Goal: Task Accomplishment & Management: Use online tool/utility

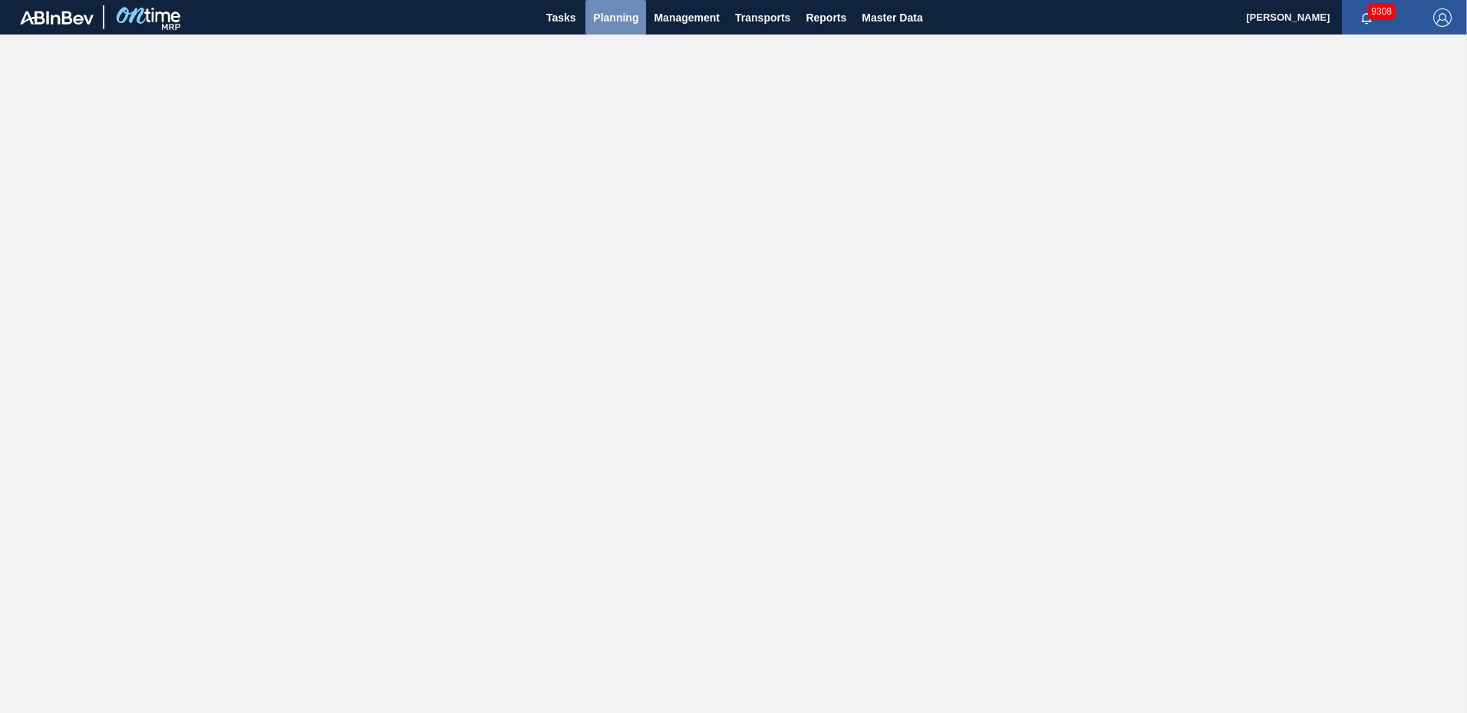
click at [614, 13] on span "Planning" at bounding box center [615, 17] width 45 height 18
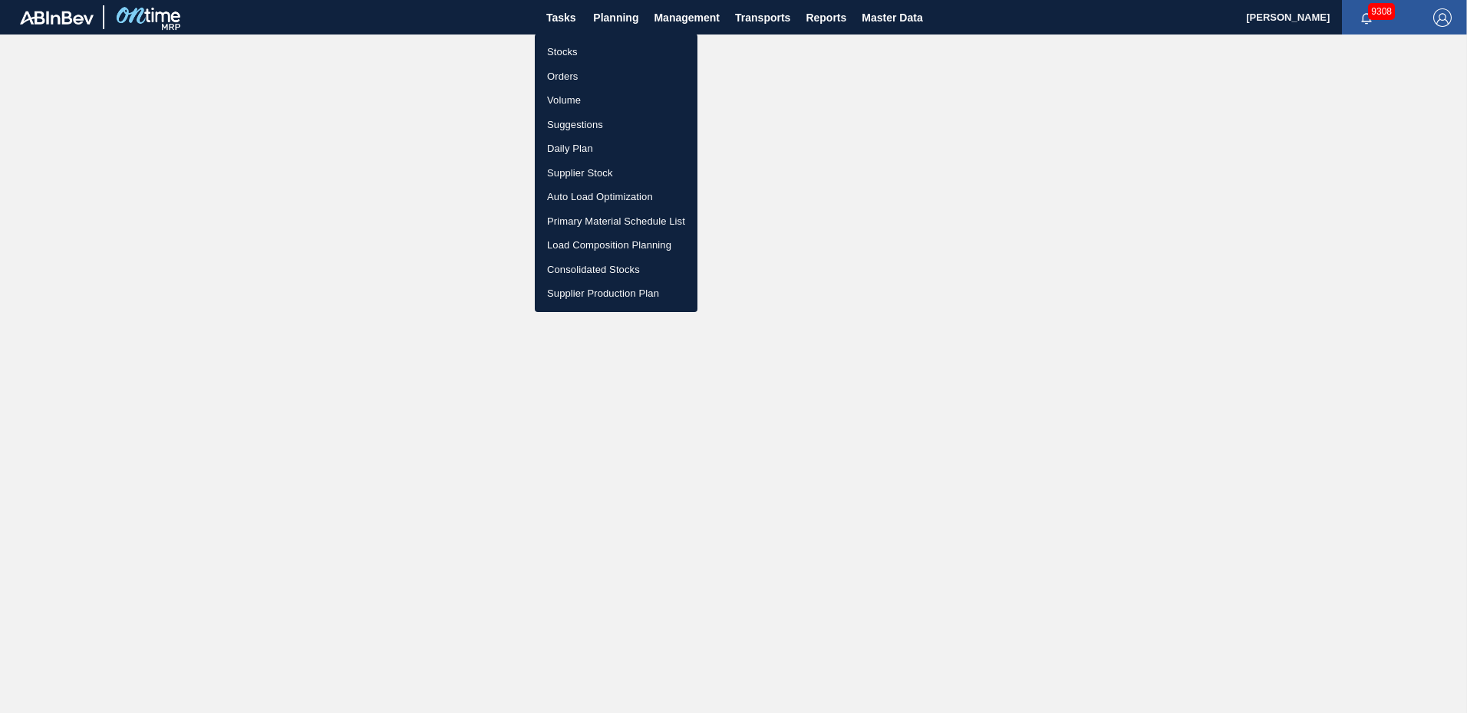
click at [593, 243] on li "Load Composition Planning" at bounding box center [616, 245] width 163 height 25
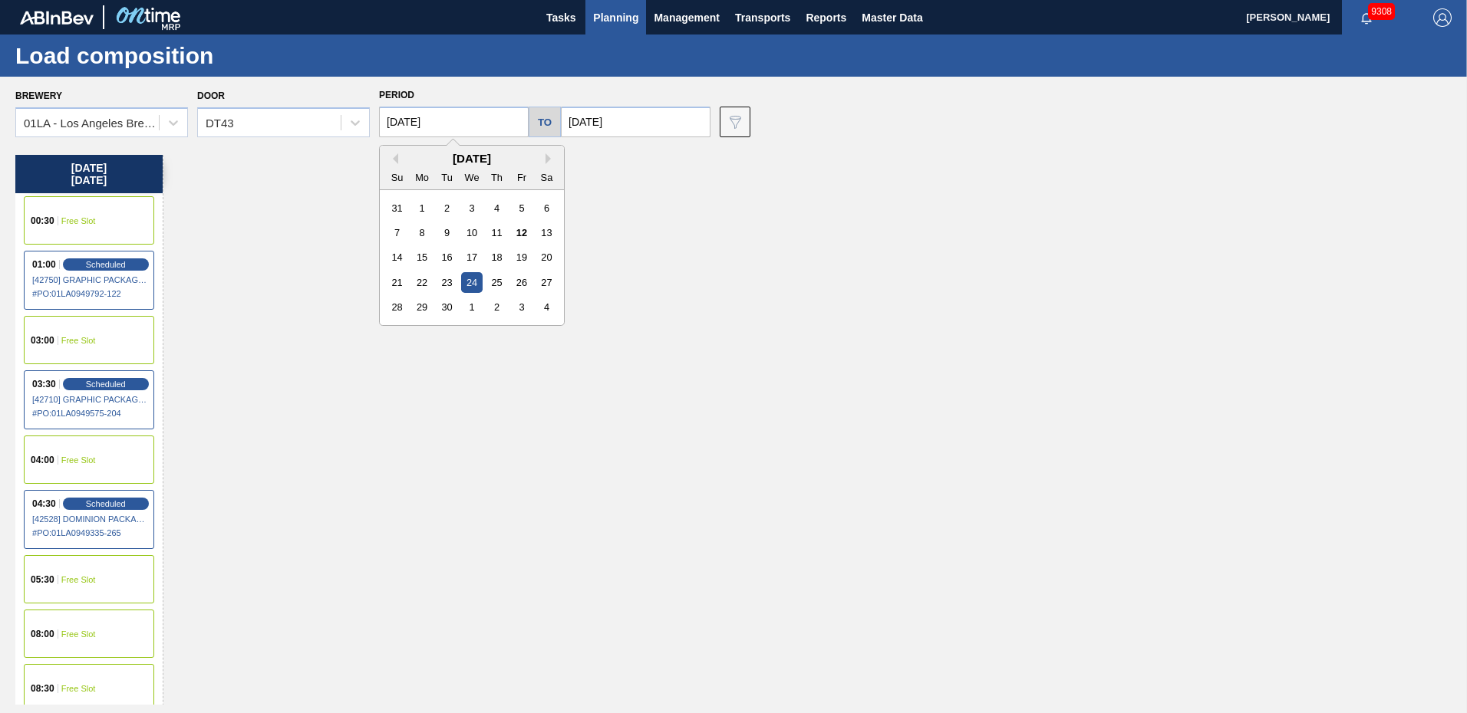
click at [484, 133] on input "[DATE]" at bounding box center [454, 122] width 150 height 31
click at [445, 260] on div "16" at bounding box center [447, 257] width 21 height 21
type input "[DATE]"
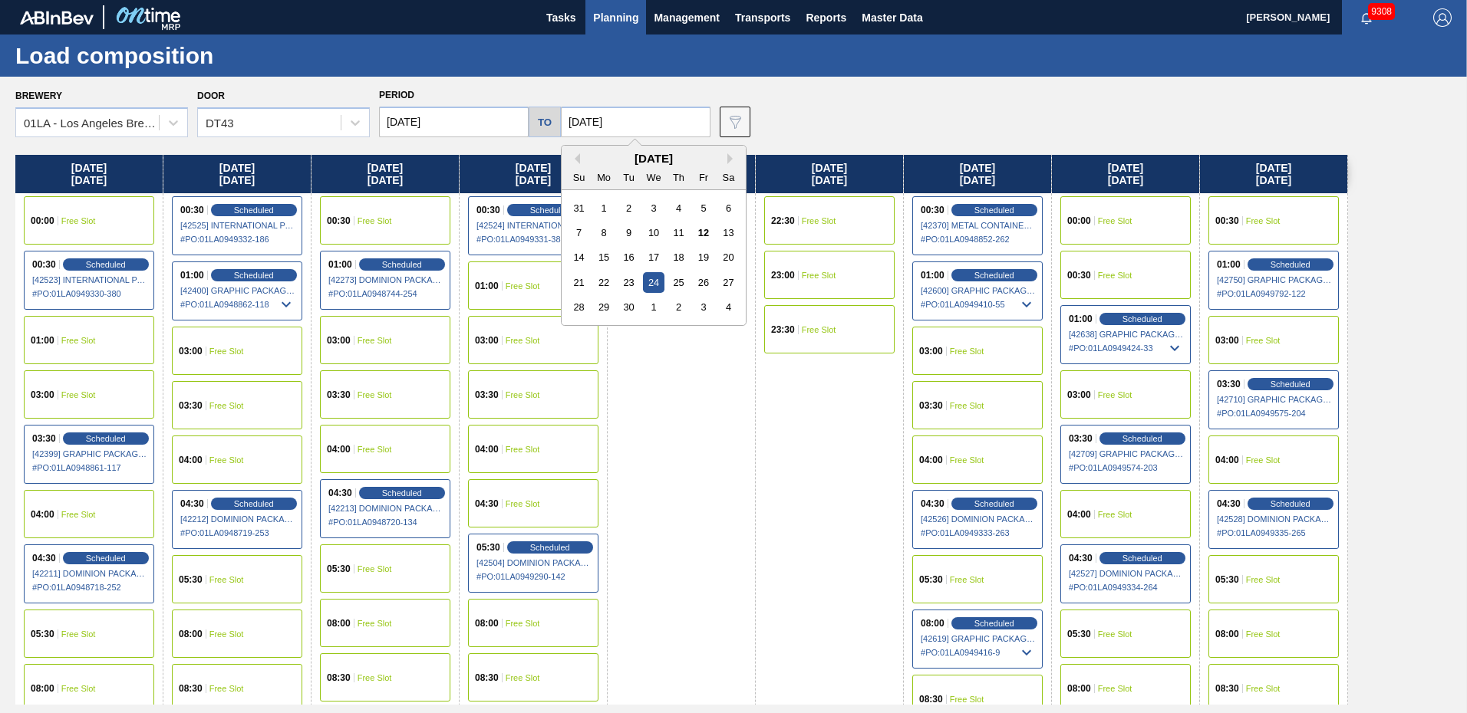
click at [648, 123] on input "[DATE]" at bounding box center [636, 122] width 150 height 31
click at [620, 259] on div "16" at bounding box center [628, 257] width 21 height 21
type input "[DATE]"
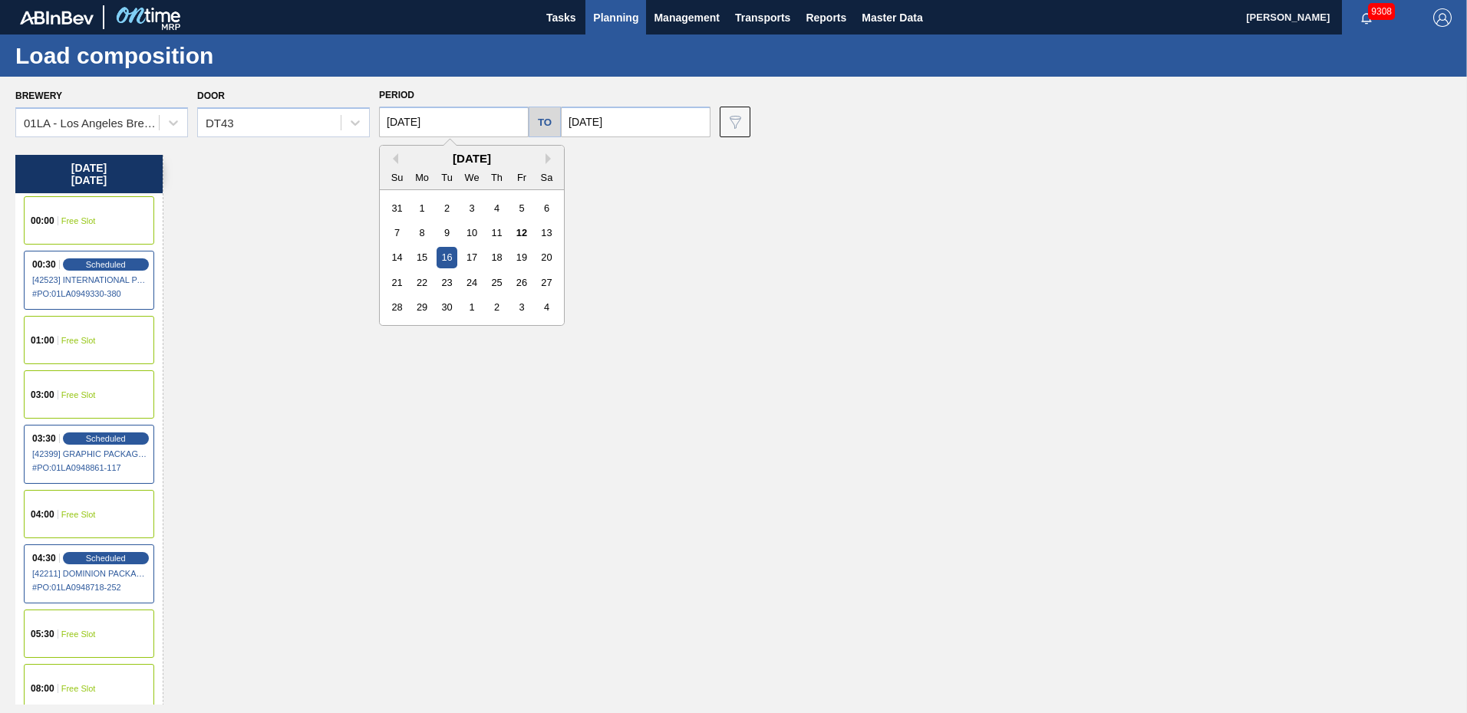
click at [482, 127] on input "[DATE]" at bounding box center [454, 122] width 150 height 31
click at [424, 255] on div "15" at bounding box center [422, 257] width 21 height 21
type input "[DATE]"
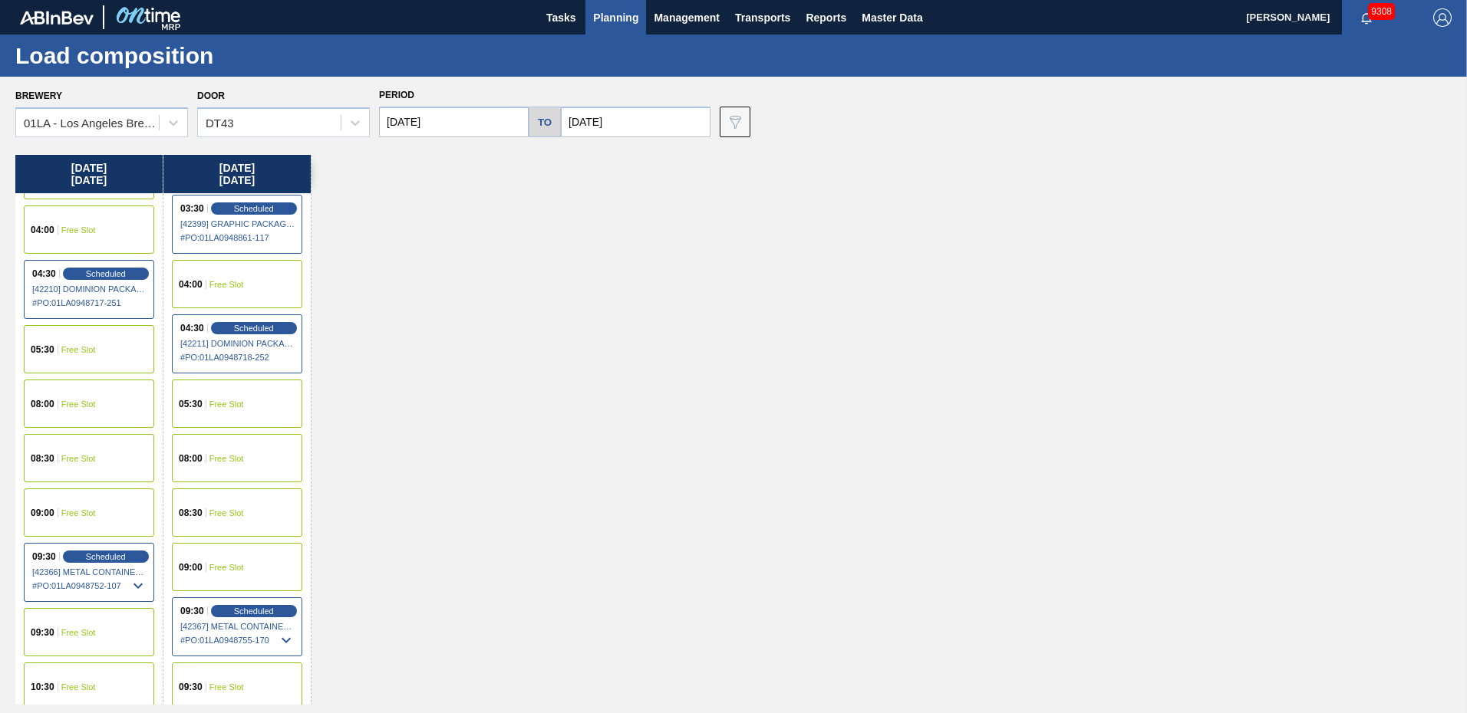
scroll to position [460, 0]
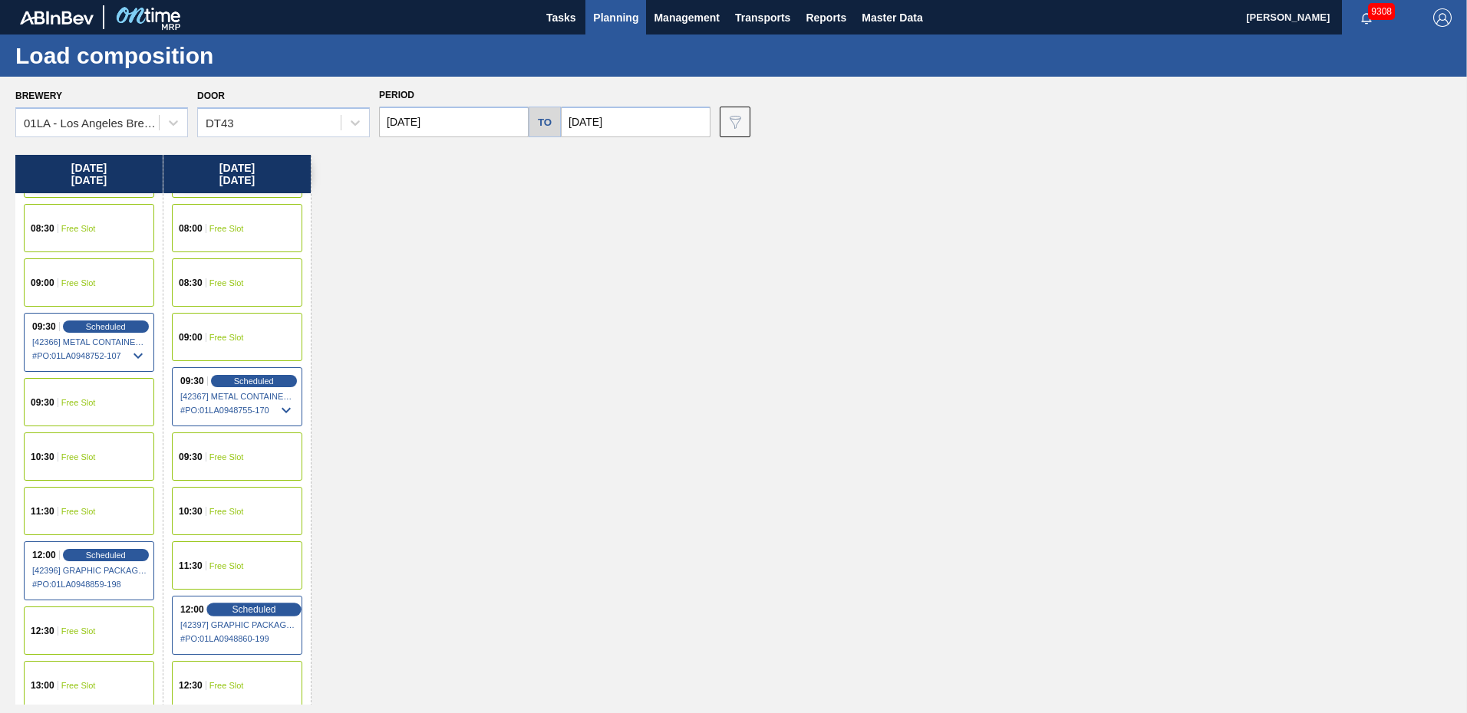
click at [246, 608] on span "Scheduled" at bounding box center [254, 610] width 44 height 10
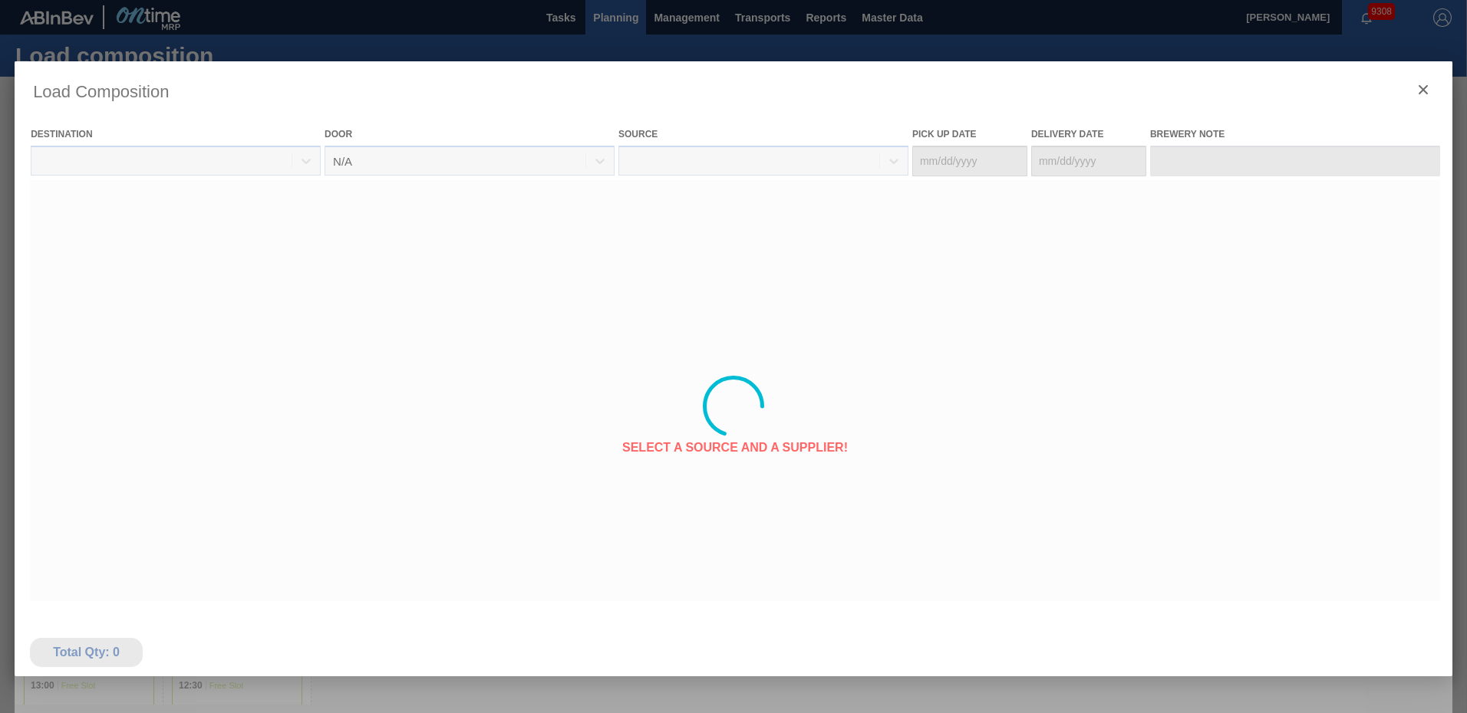
type Date "[DATE]"
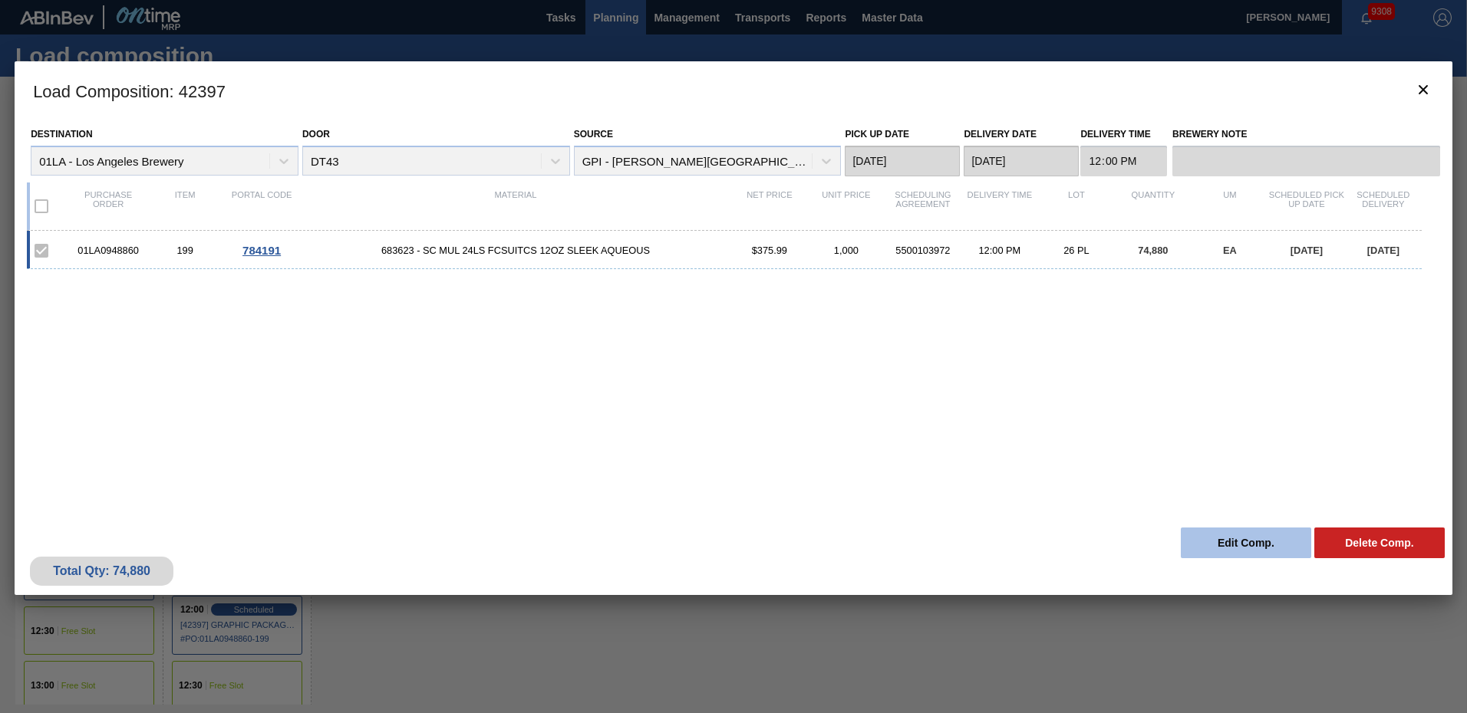
click at [1243, 542] on button "Edit Comp." at bounding box center [1246, 543] width 130 height 31
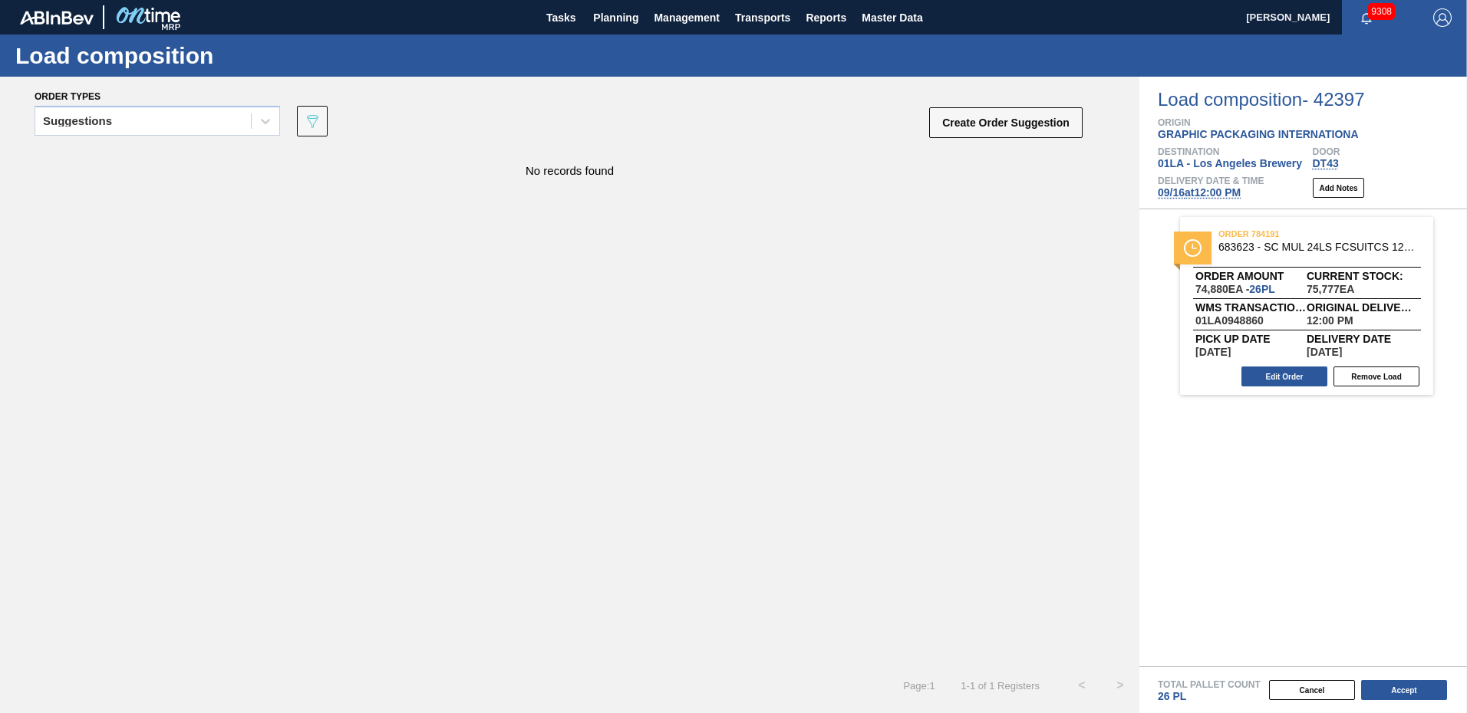
click at [1198, 193] on span "[DATE] 12:00 PM" at bounding box center [1199, 192] width 83 height 12
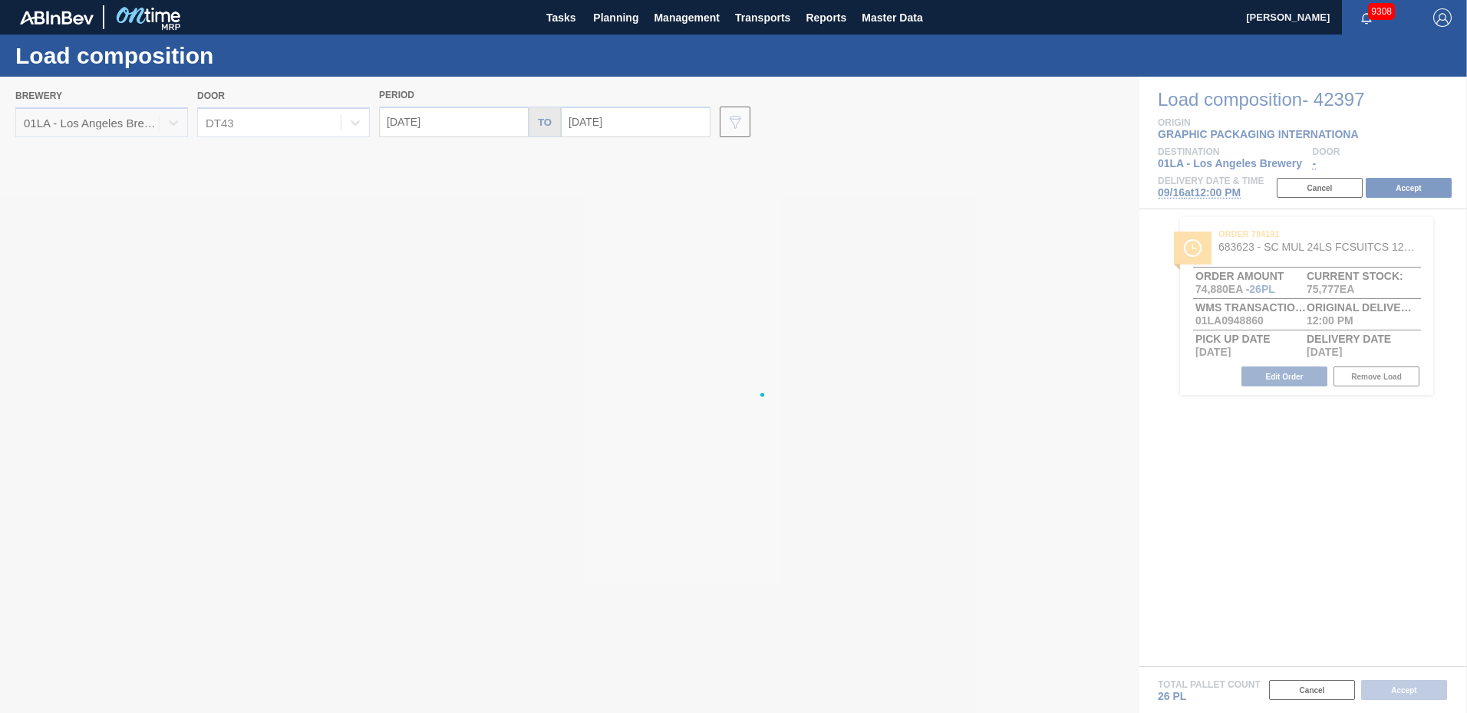
type input "[DATE]"
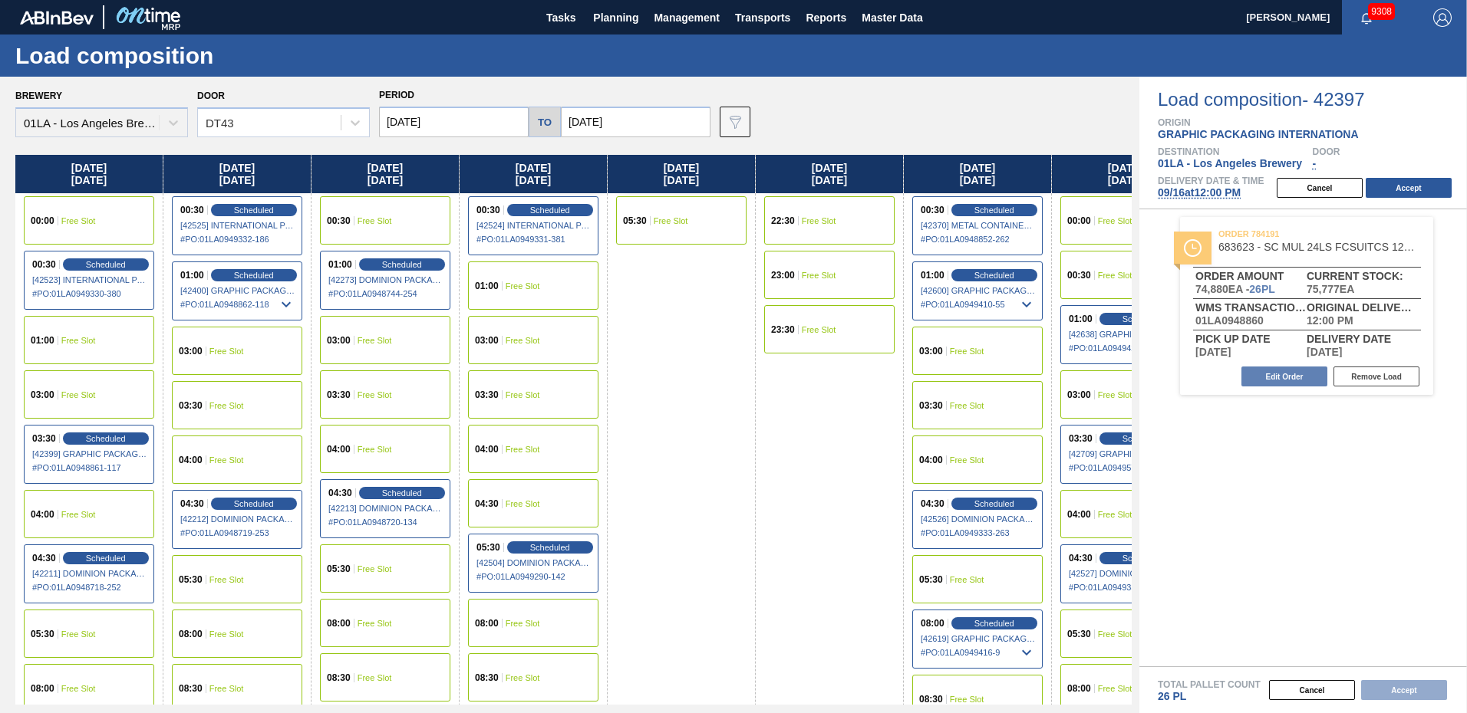
click at [415, 122] on input "[DATE]" at bounding box center [454, 122] width 150 height 31
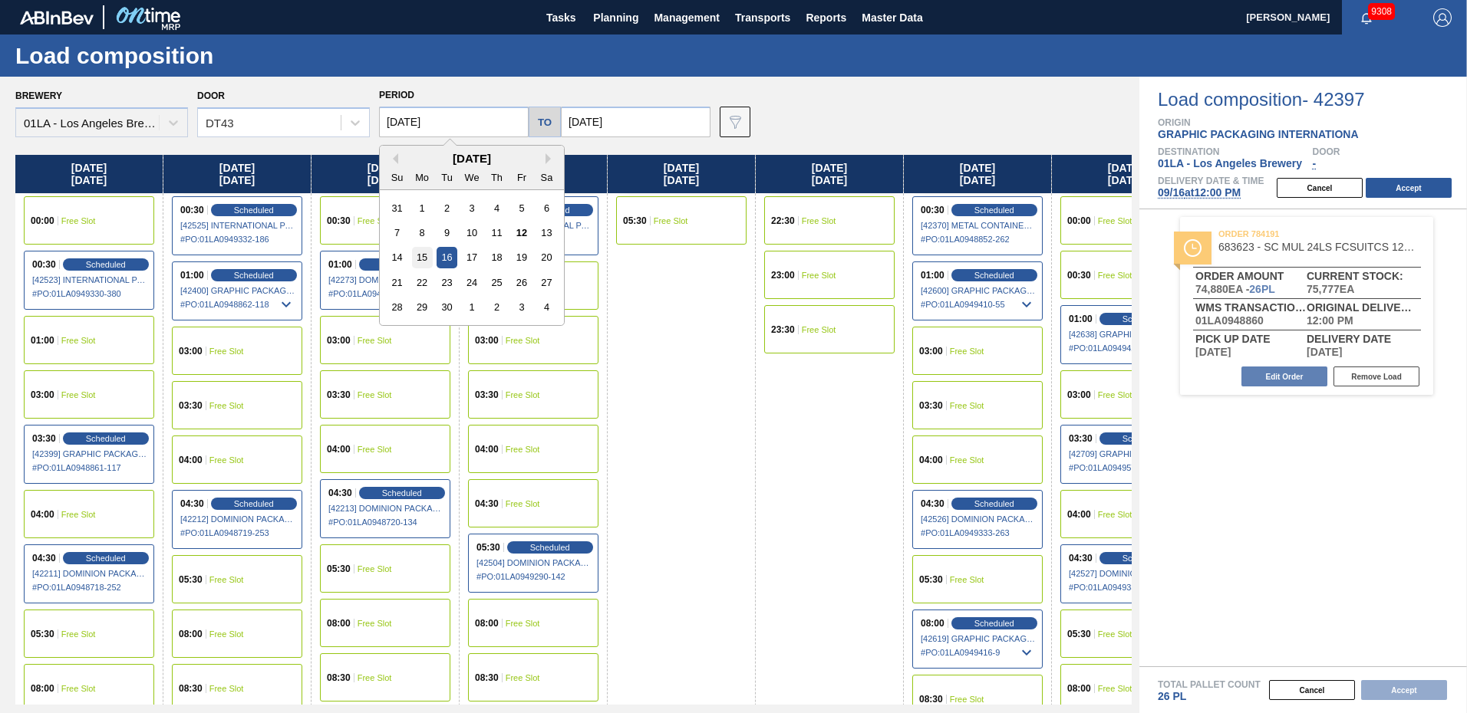
click at [423, 253] on div "15" at bounding box center [422, 257] width 21 height 21
type input "[DATE]"
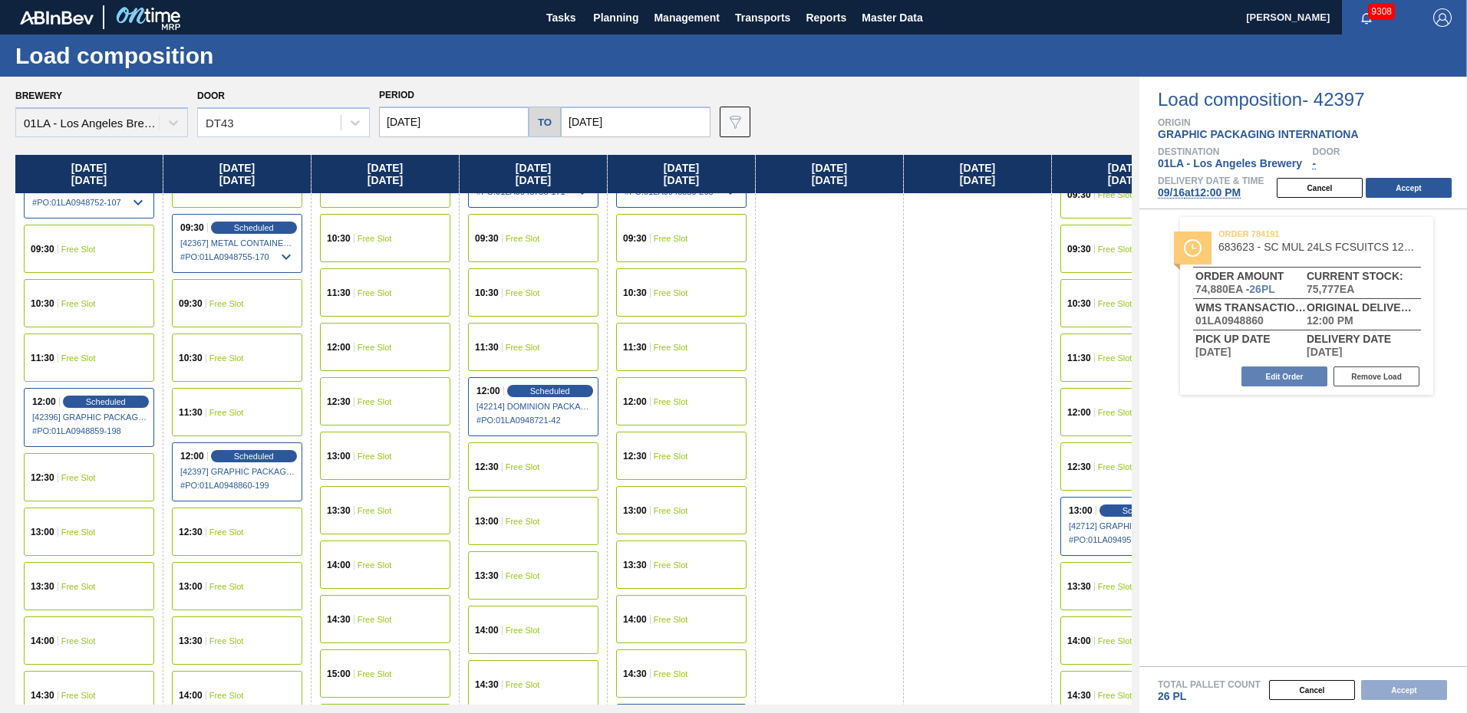
scroll to position [921, 0]
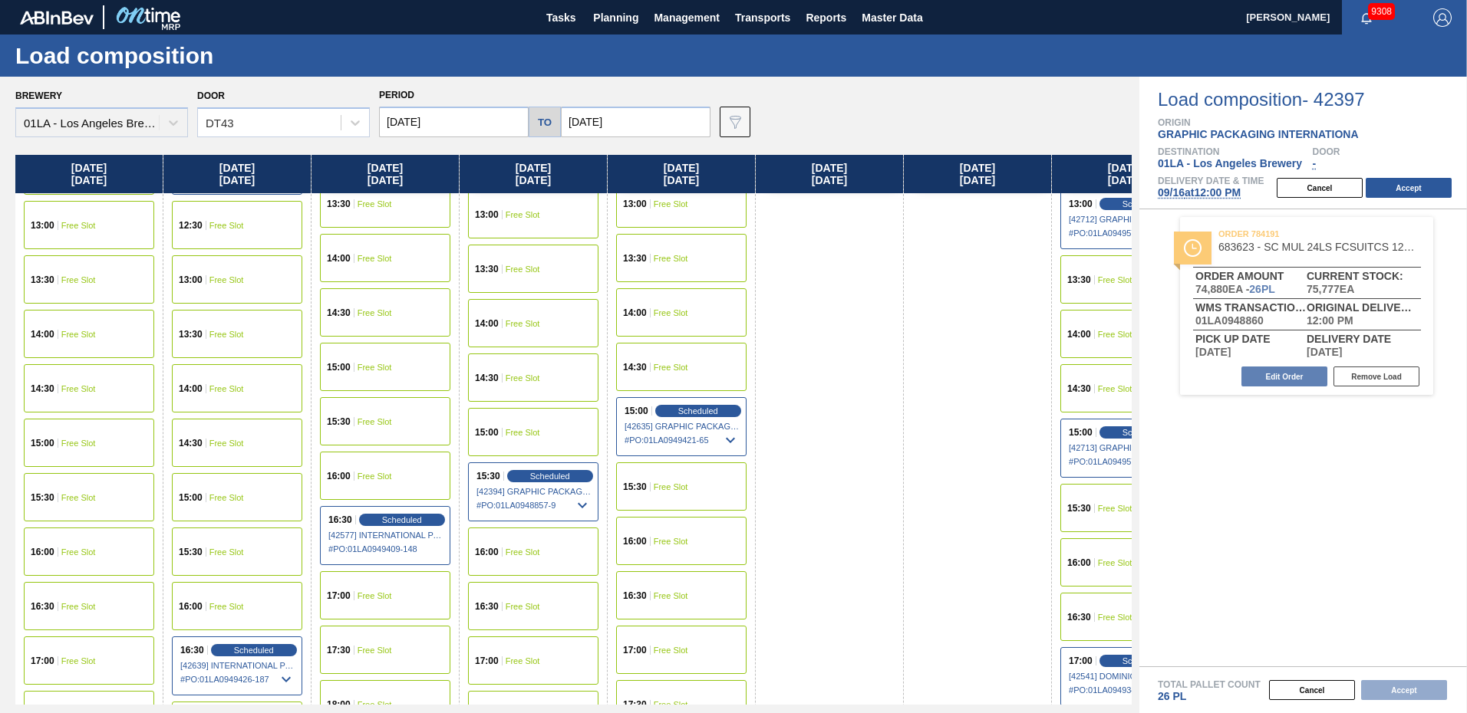
click at [66, 657] on span "Free Slot" at bounding box center [78, 661] width 35 height 9
click at [67, 661] on span "Free Slot" at bounding box center [78, 661] width 35 height 9
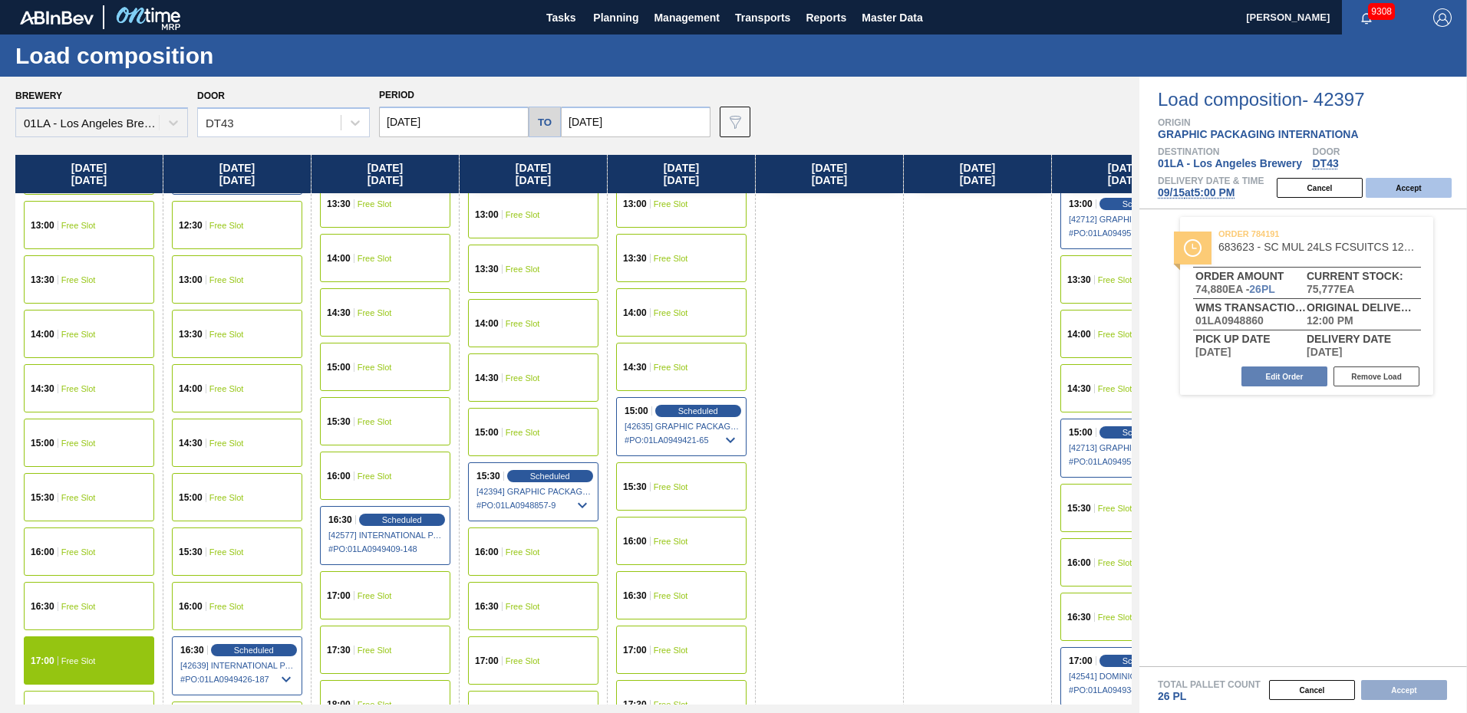
click at [1412, 187] on button "Accept" at bounding box center [1409, 188] width 86 height 20
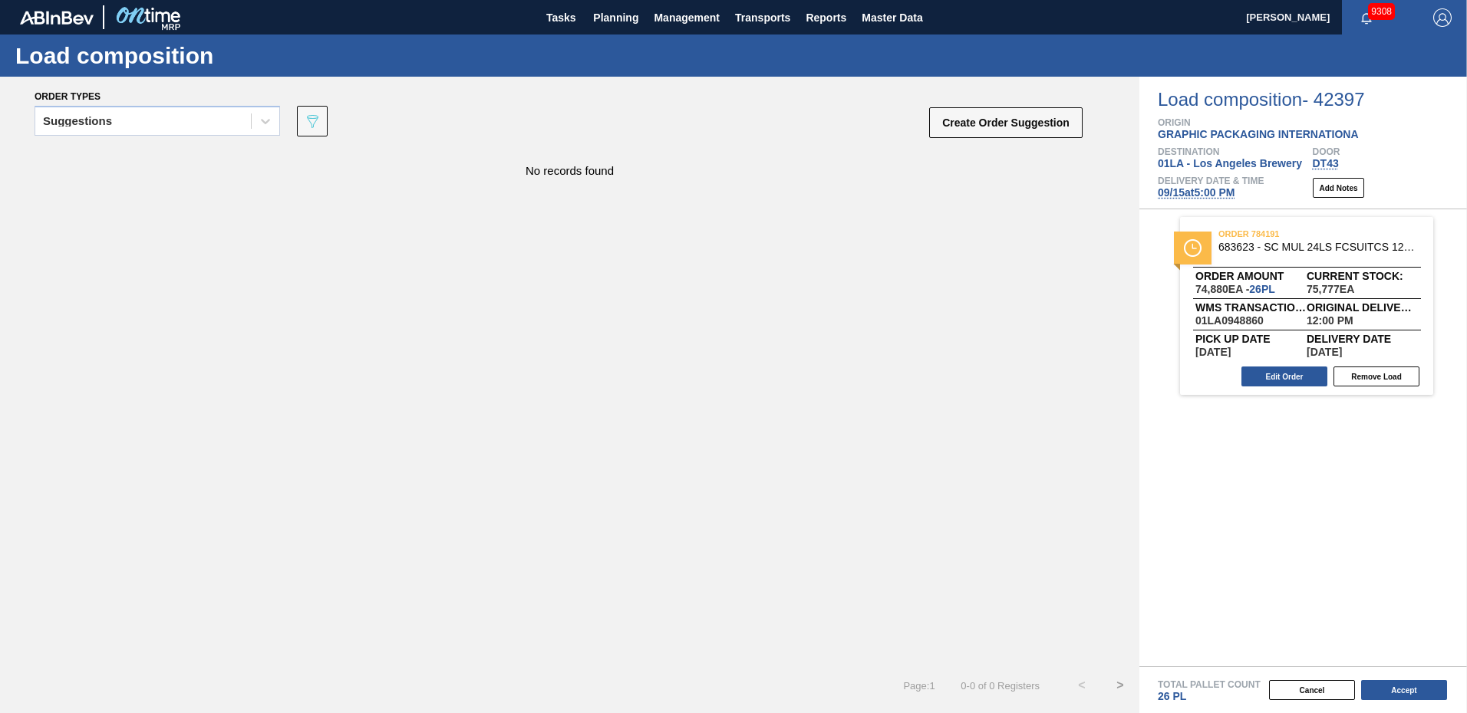
click at [1204, 195] on span "[DATE] 5:00 PM" at bounding box center [1196, 192] width 77 height 12
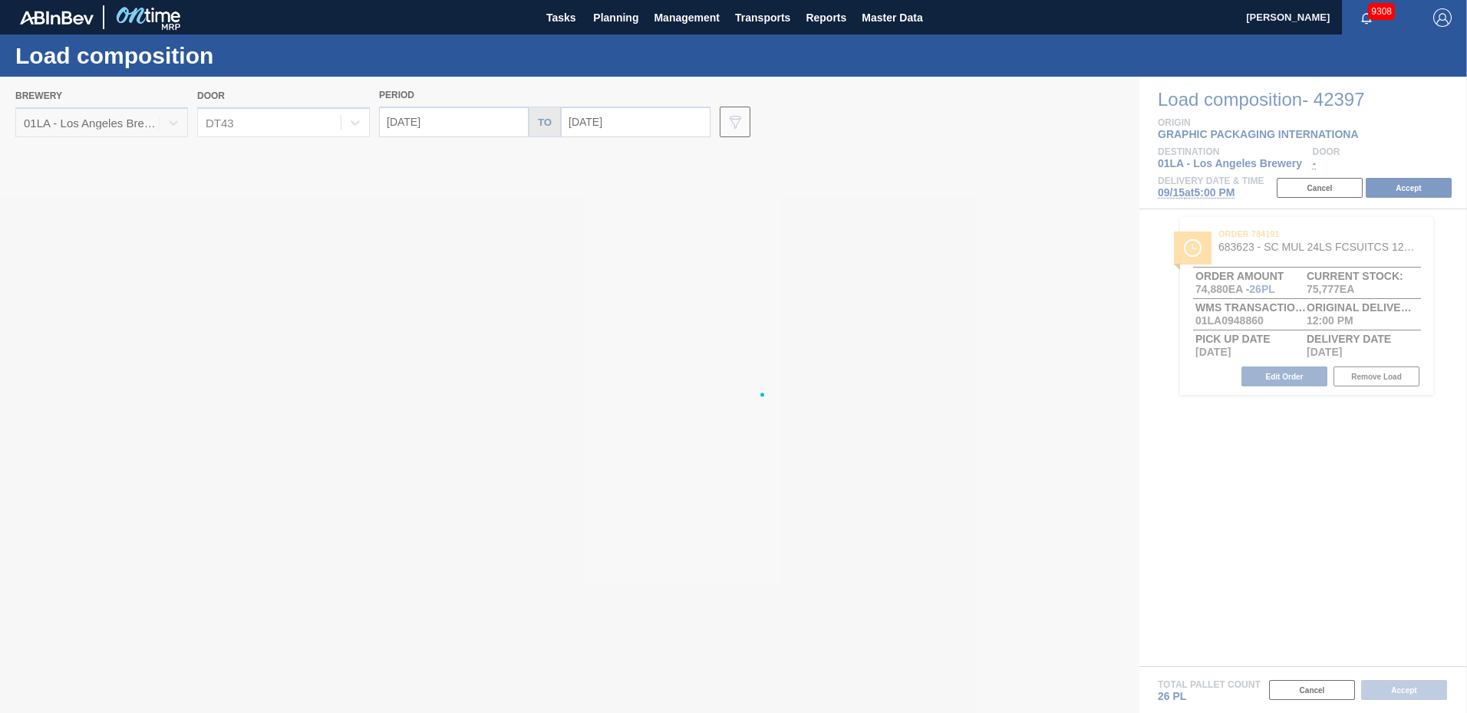
type input "[DATE]"
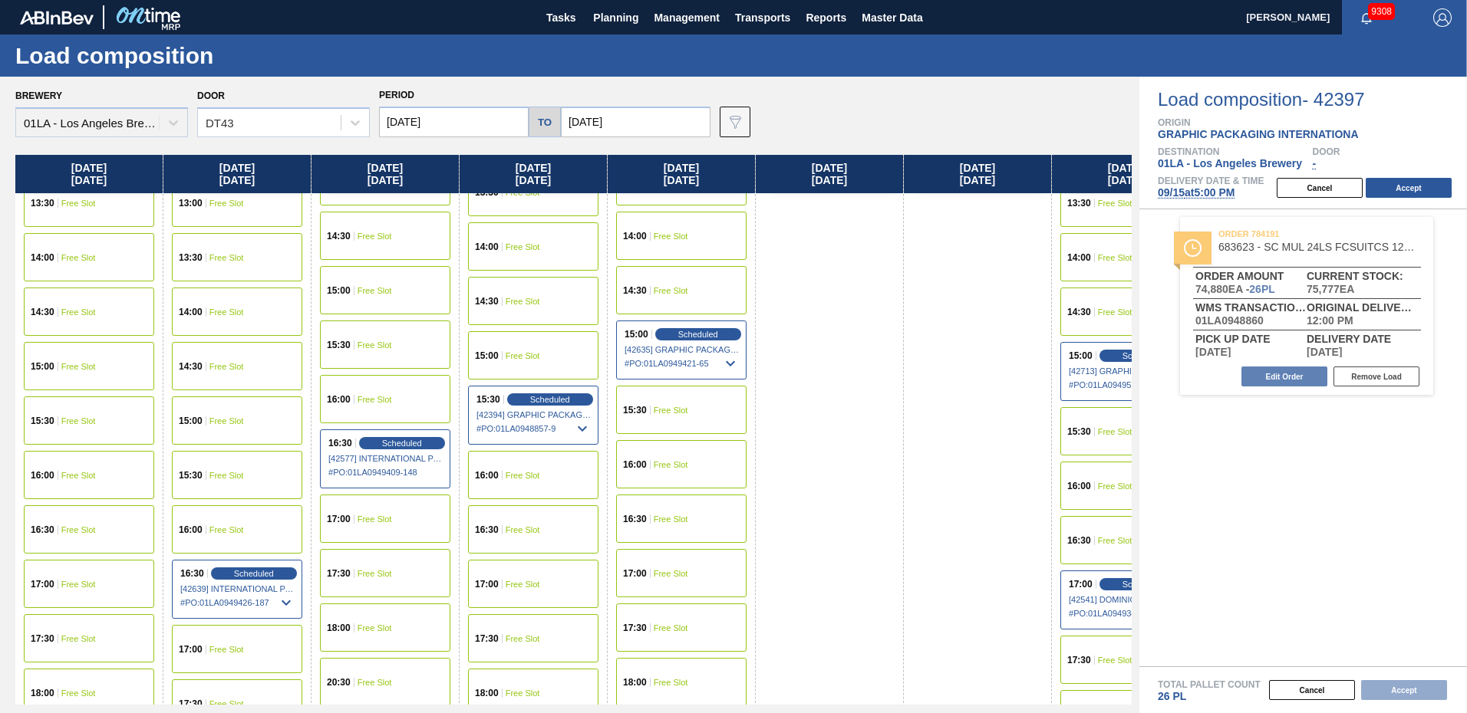
scroll to position [1227, 0]
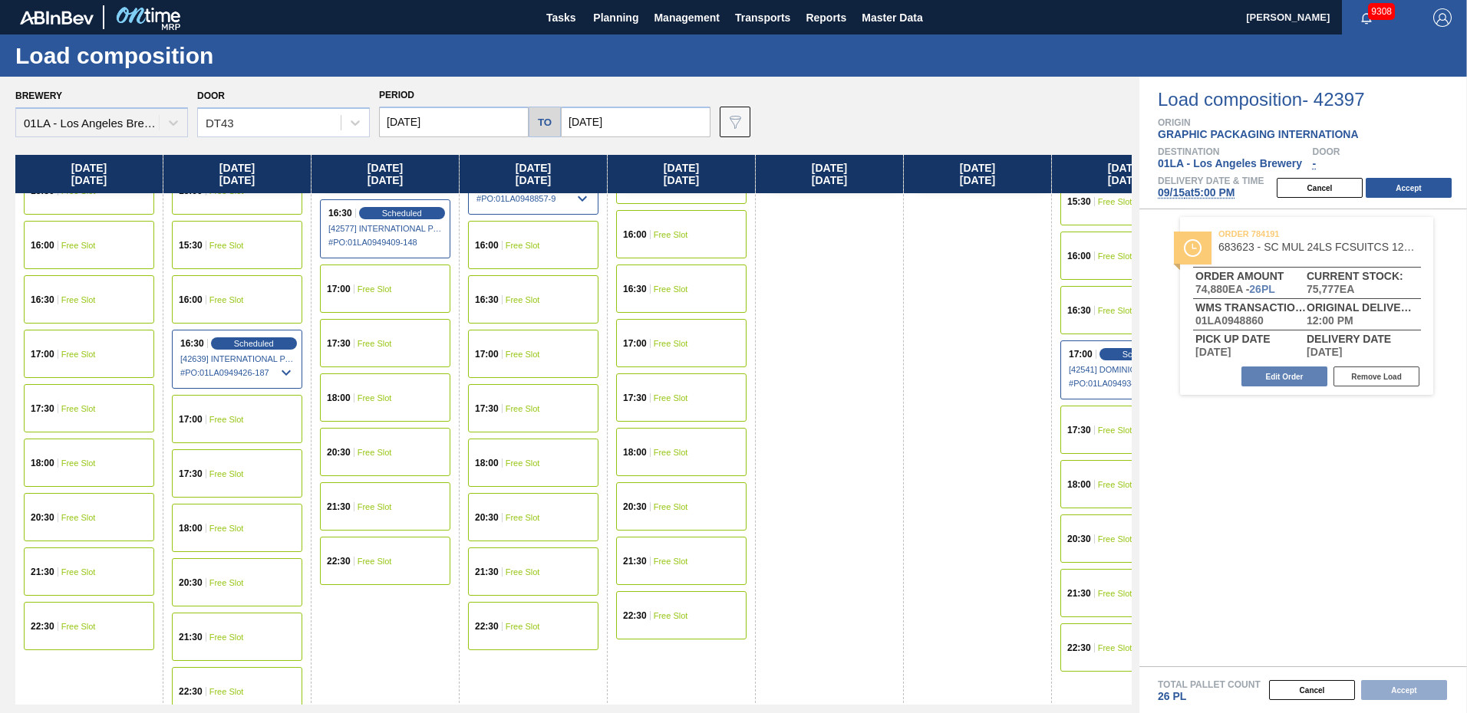
click at [51, 345] on div "17:00 Free Slot" at bounding box center [89, 354] width 130 height 48
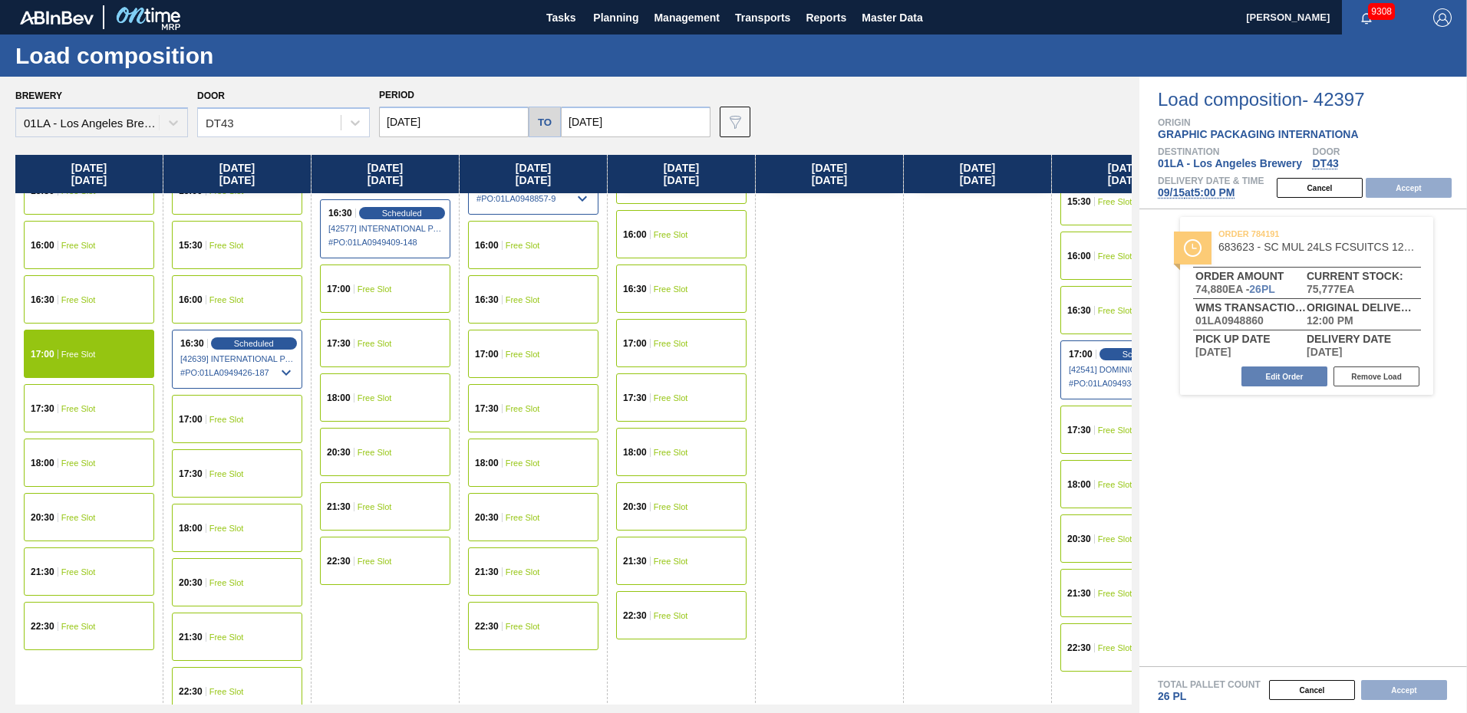
click at [89, 357] on span "Free Slot" at bounding box center [78, 354] width 35 height 9
click at [1201, 190] on span "[DATE] 5:00 PM" at bounding box center [1196, 192] width 77 height 12
click at [1179, 192] on span "[DATE] 5:00 PM" at bounding box center [1196, 192] width 77 height 12
click at [1427, 187] on div "Cancel Accept" at bounding box center [1366, 187] width 199 height 23
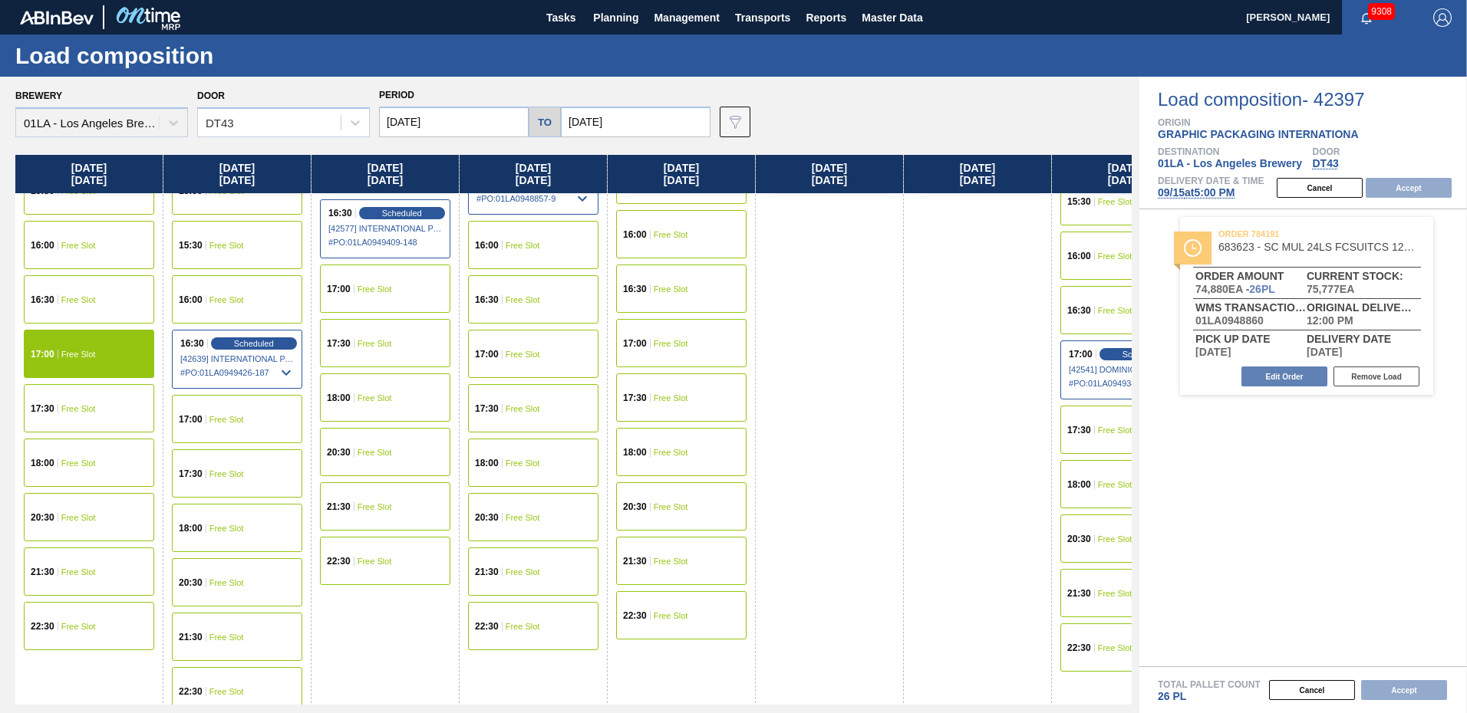
click at [1400, 686] on div "Cancel Accept" at bounding box center [1285, 690] width 328 height 23
click at [1322, 506] on div "Load composition - 42397 Origin GRAPHIC PACKAGING INTERNATIONA Destination 01LA…" at bounding box center [1303, 395] width 328 height 637
click at [61, 415] on div "17:30 Free Slot" at bounding box center [89, 408] width 130 height 48
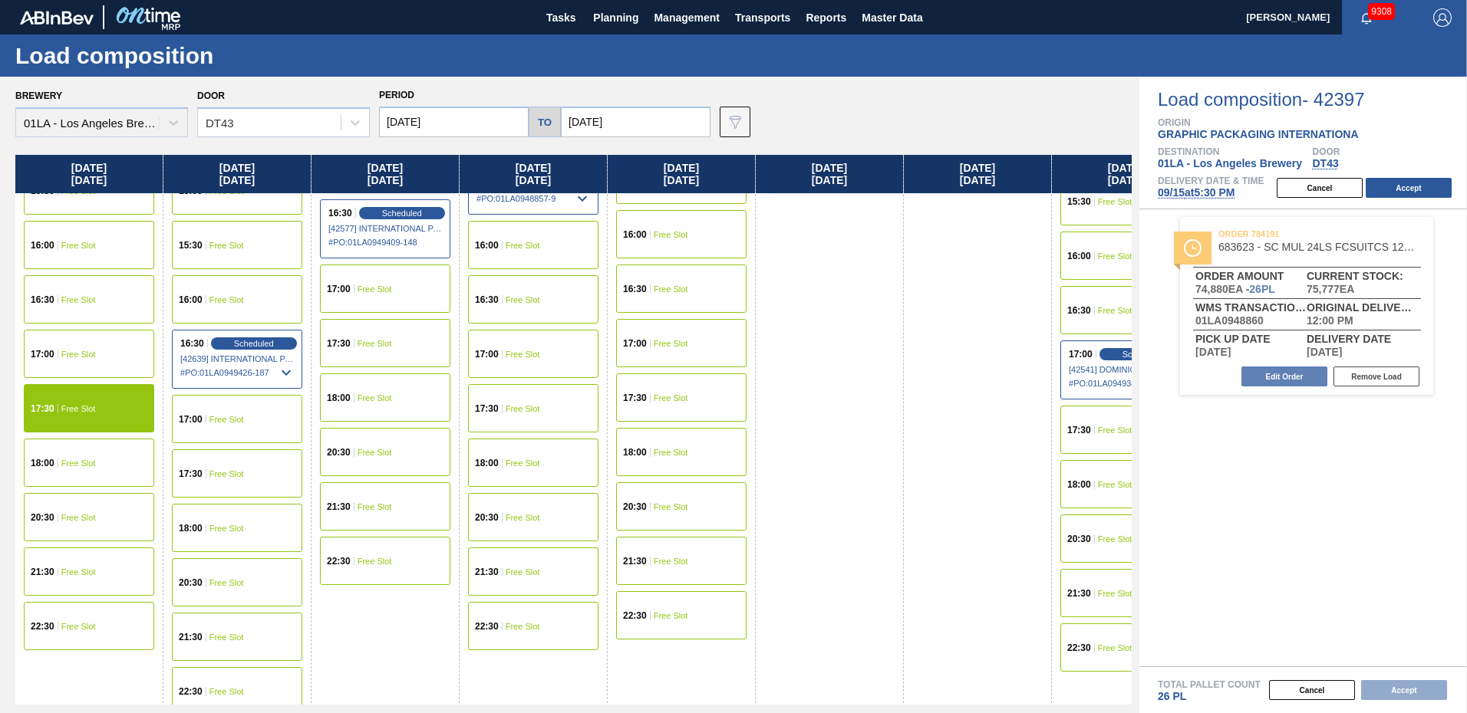
click at [62, 356] on span "Free Slot" at bounding box center [78, 354] width 35 height 9
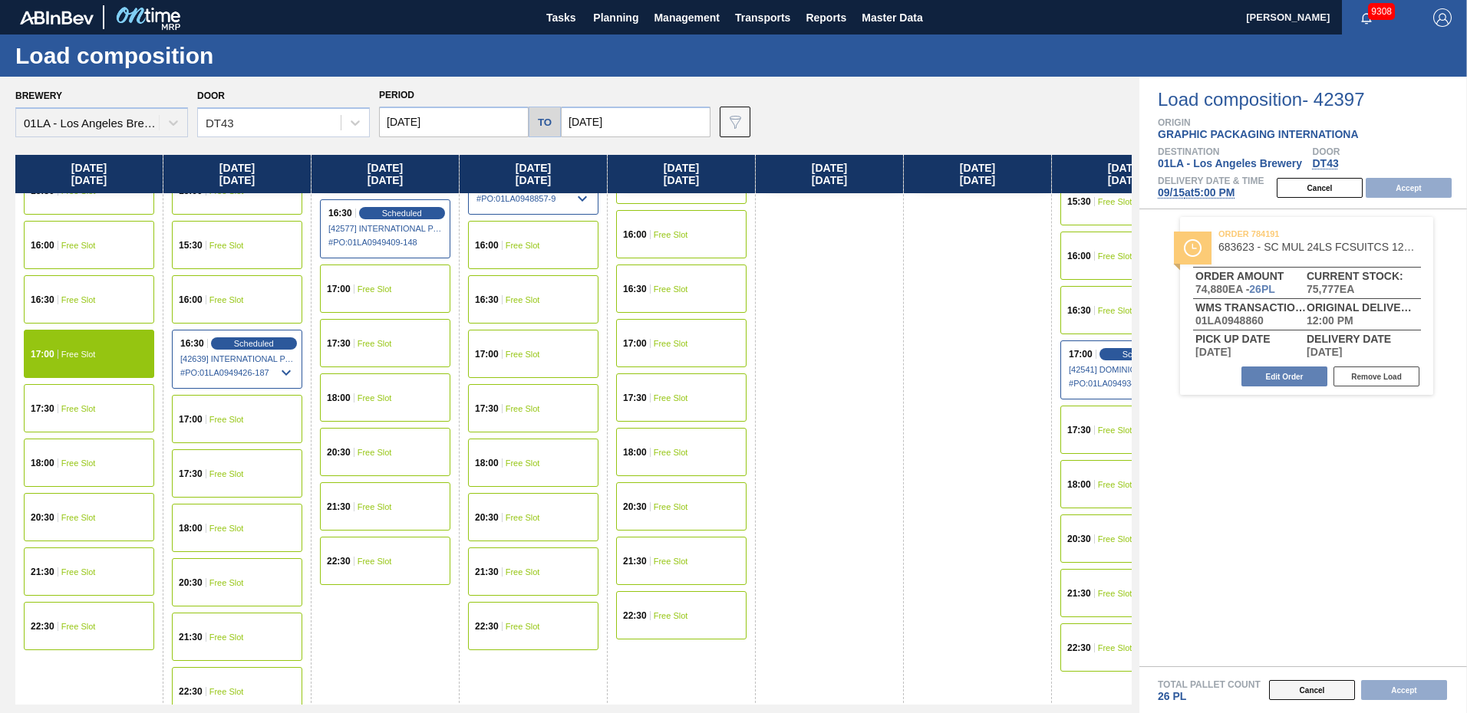
click at [1302, 696] on button "Cancel" at bounding box center [1312, 690] width 86 height 20
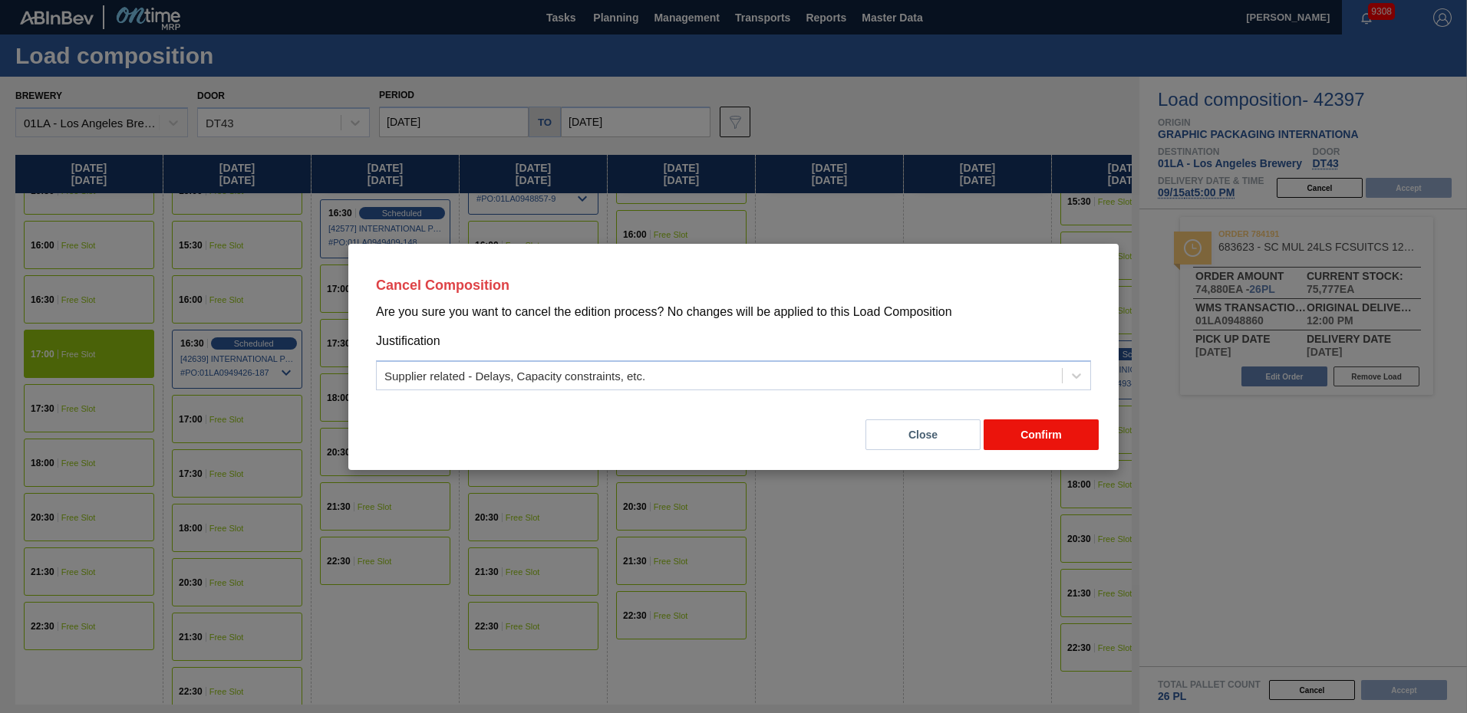
click at [1045, 436] on button "Confirm" at bounding box center [1040, 435] width 115 height 31
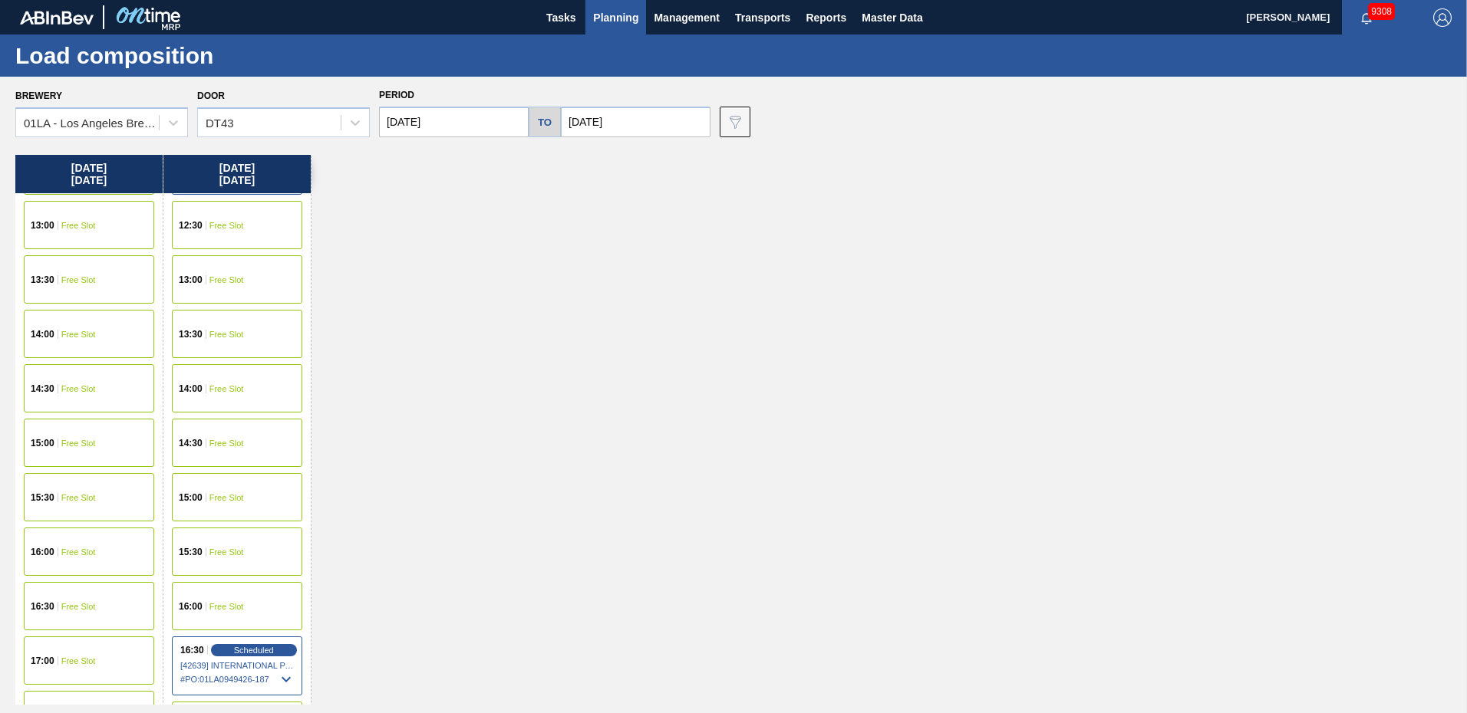
scroll to position [1074, 0]
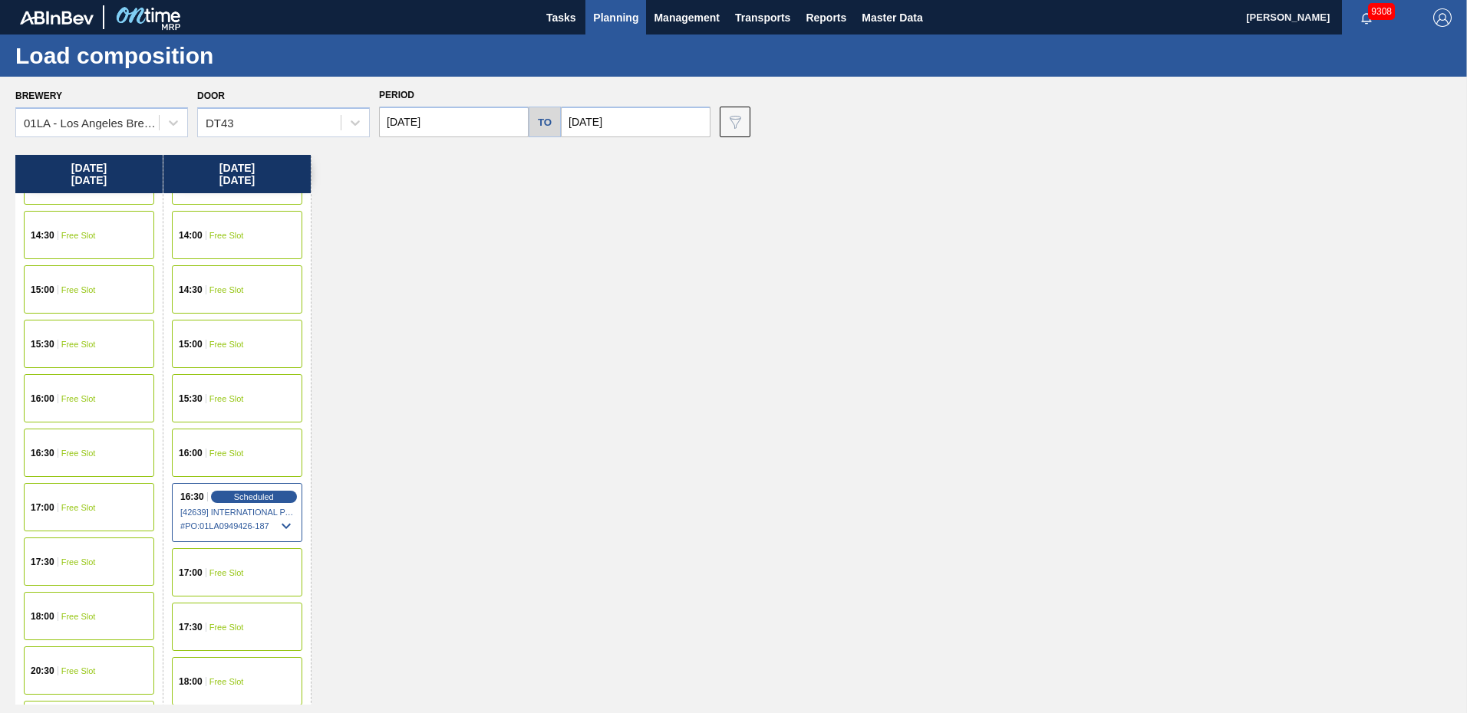
click at [733, 338] on div "[DATE] 00:30 Scheduled [42522] INTERNATIONAL PAPER COMPANY - 0008219760 # PO : …" at bounding box center [737, 430] width 1444 height 550
click at [615, 259] on div "[DATE] 00:30 Scheduled [42522] INTERNATIONAL PAPER COMPANY - 0008219760 # PO : …" at bounding box center [737, 430] width 1444 height 550
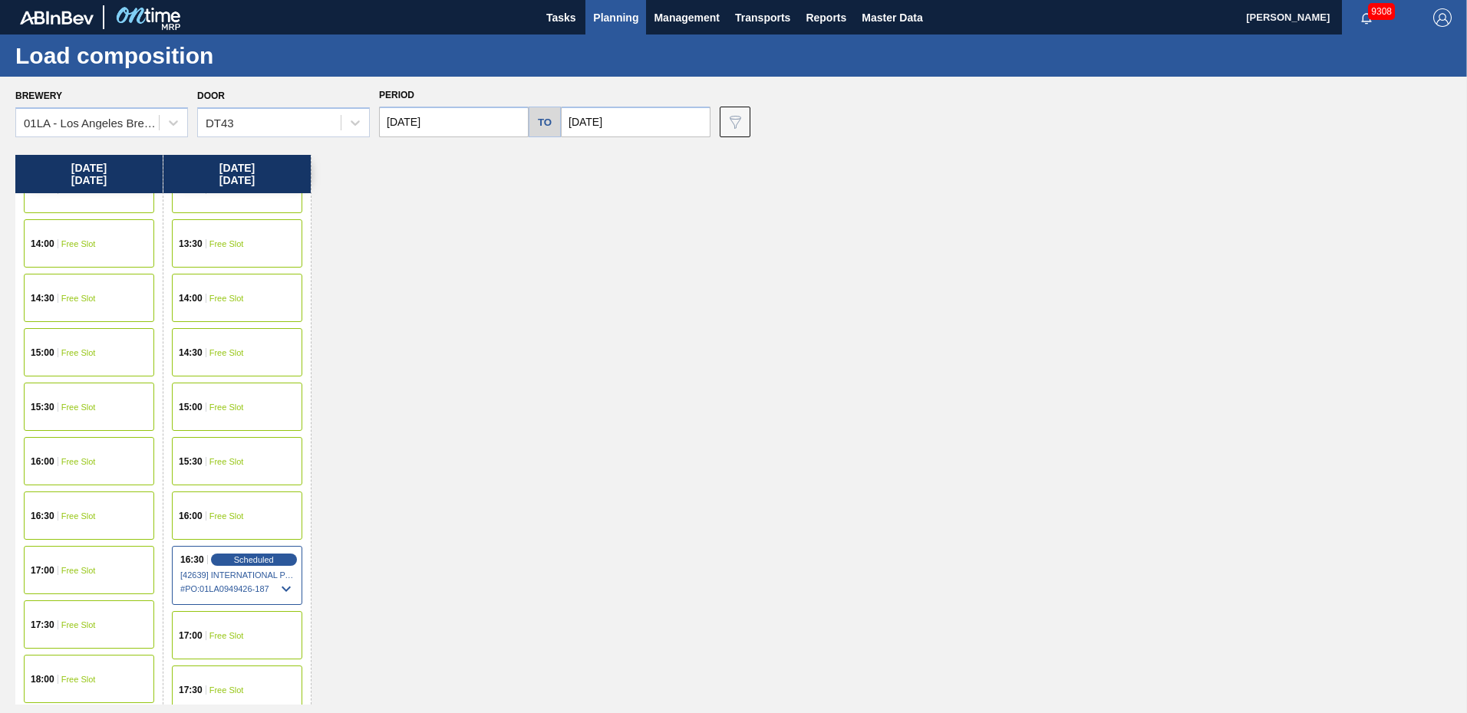
scroll to position [781, 0]
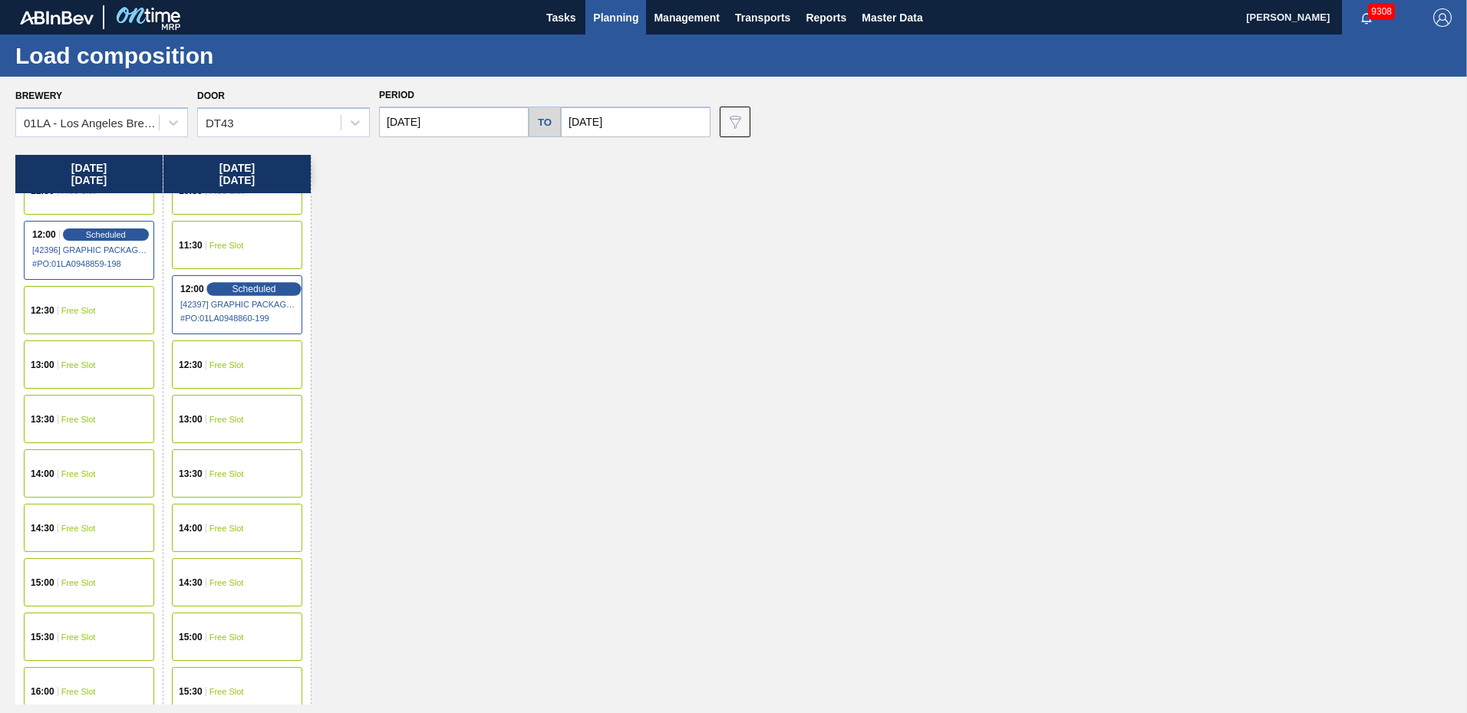
click at [236, 292] on span "Scheduled" at bounding box center [254, 289] width 44 height 10
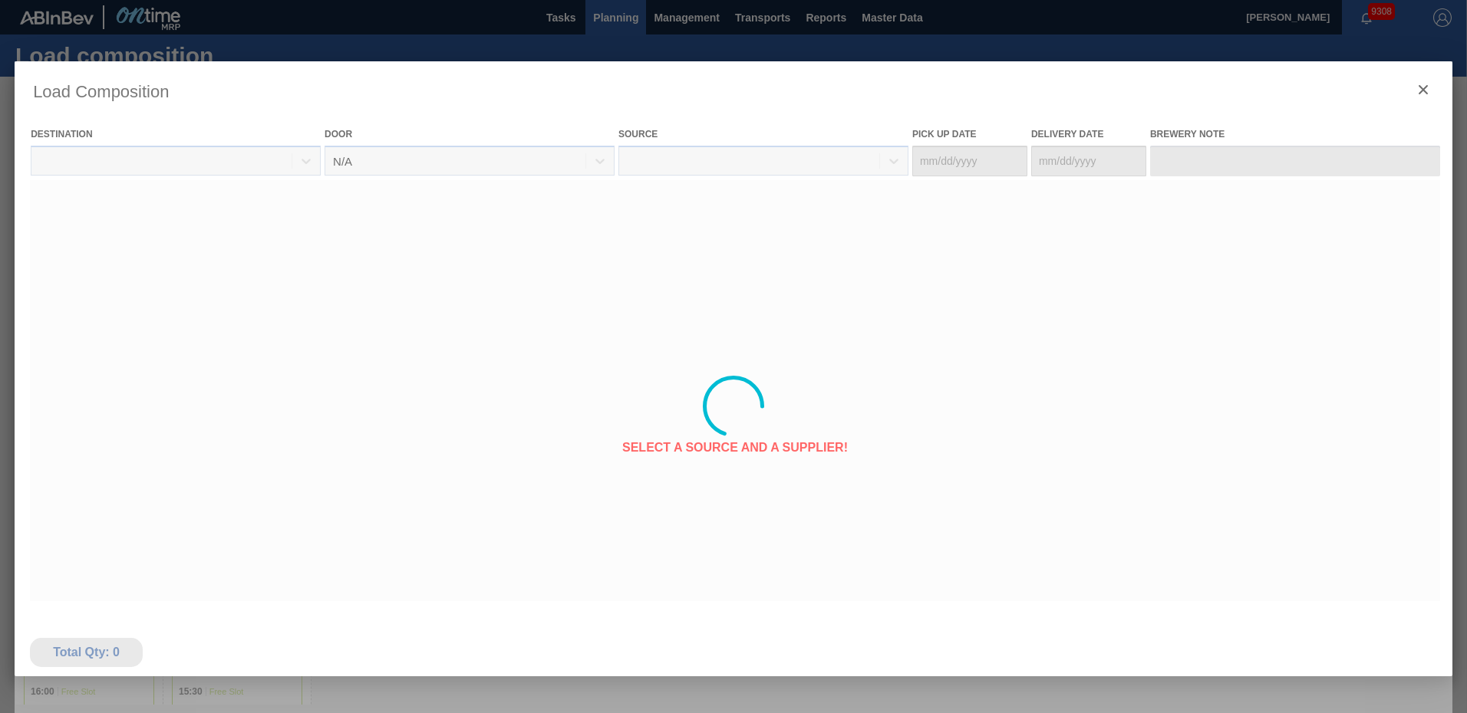
type Date "[DATE]"
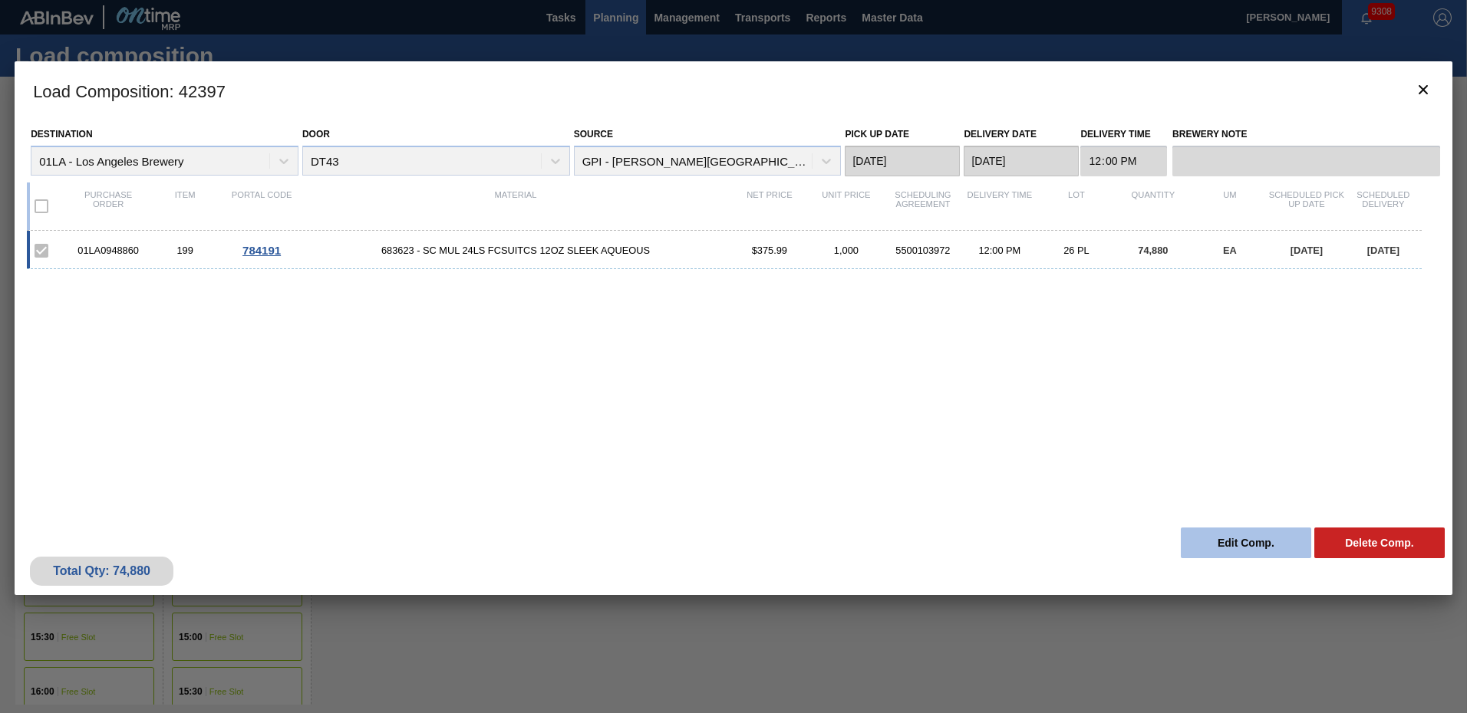
click at [1252, 541] on button "Edit Comp." at bounding box center [1246, 543] width 130 height 31
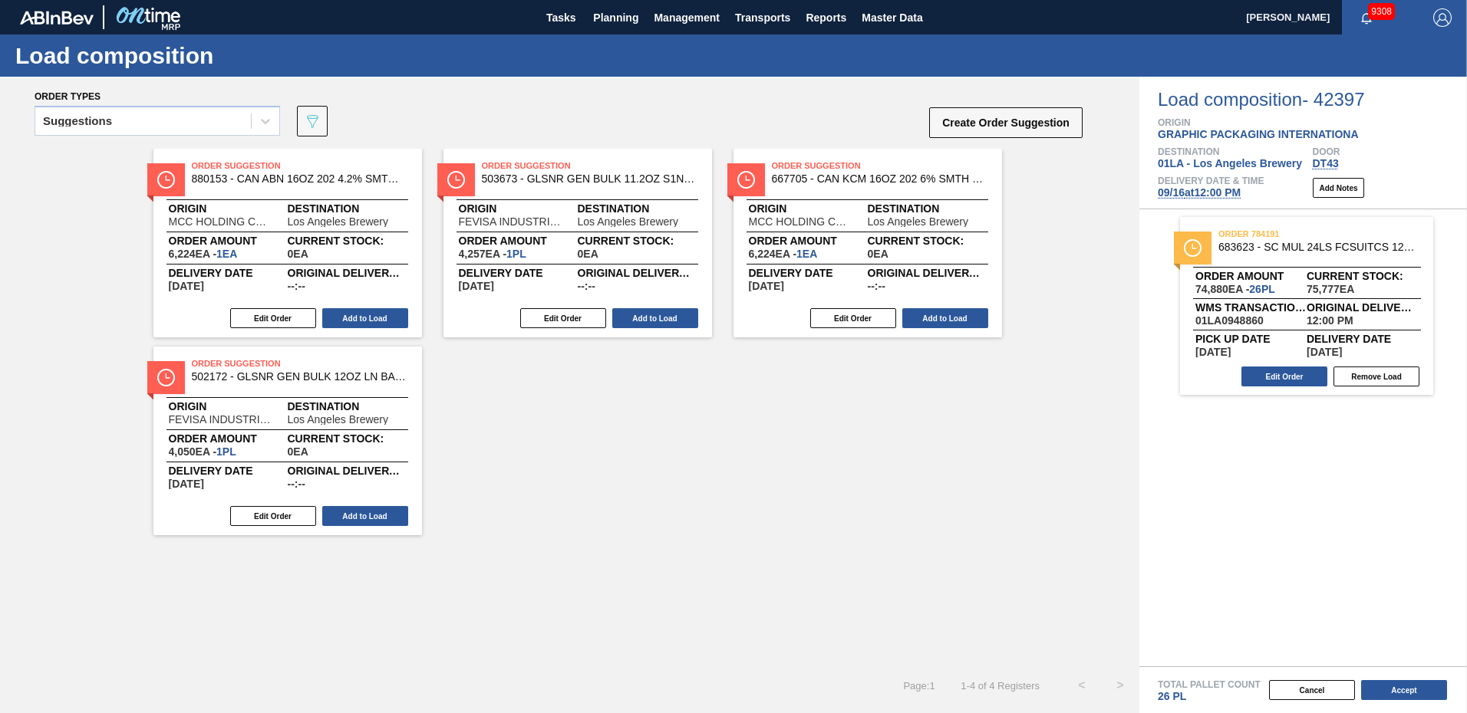
click at [1209, 191] on span "[DATE] 12:00 PM" at bounding box center [1199, 192] width 83 height 12
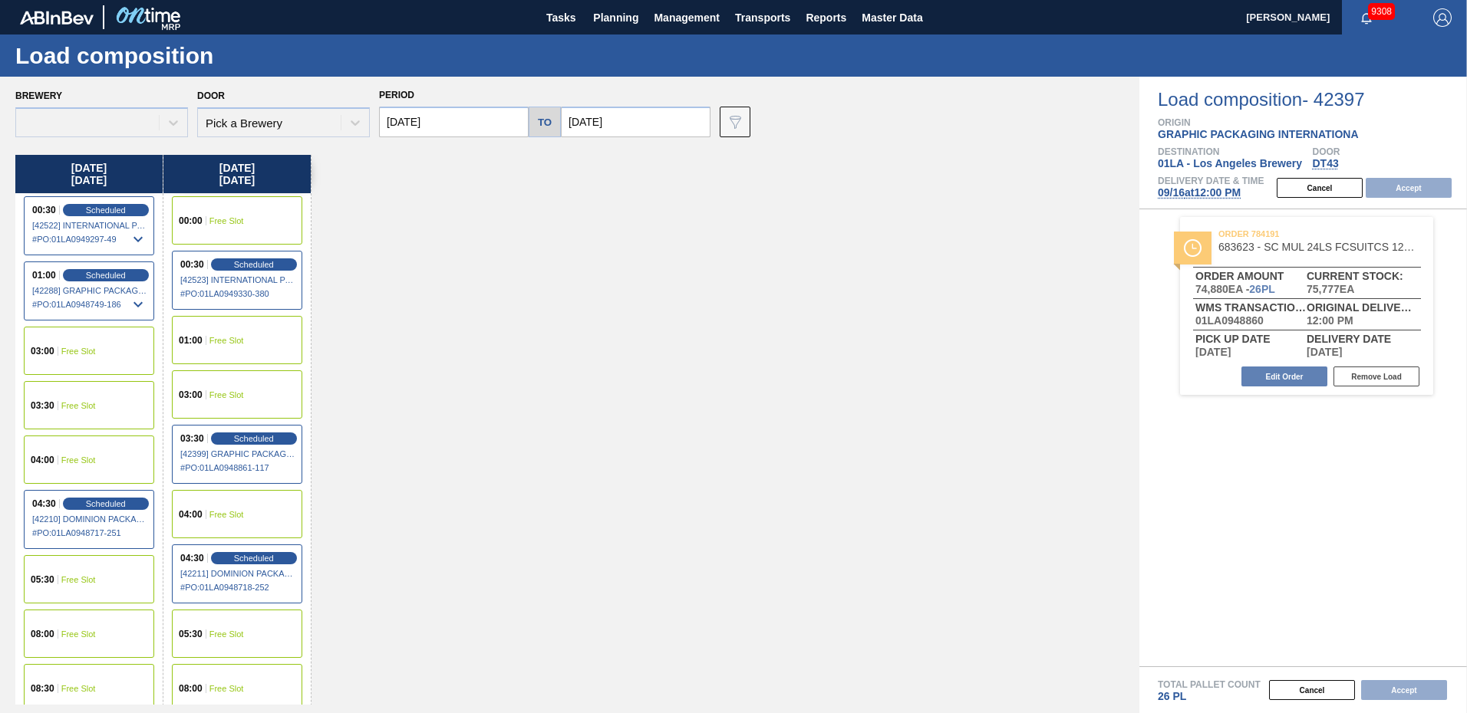
type input "[DATE]"
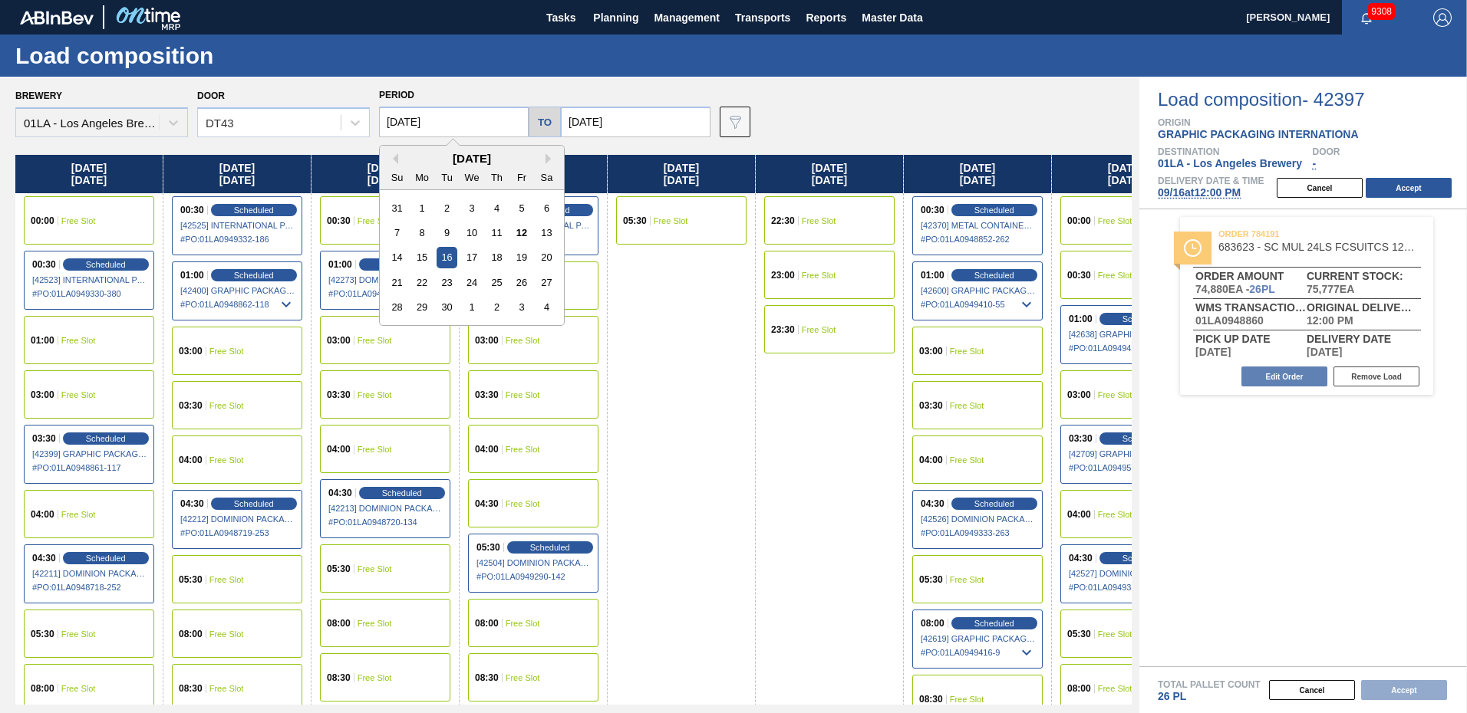
click at [493, 124] on input "[DATE]" at bounding box center [454, 122] width 150 height 31
click at [418, 260] on div "15" at bounding box center [422, 257] width 21 height 21
type input "[DATE]"
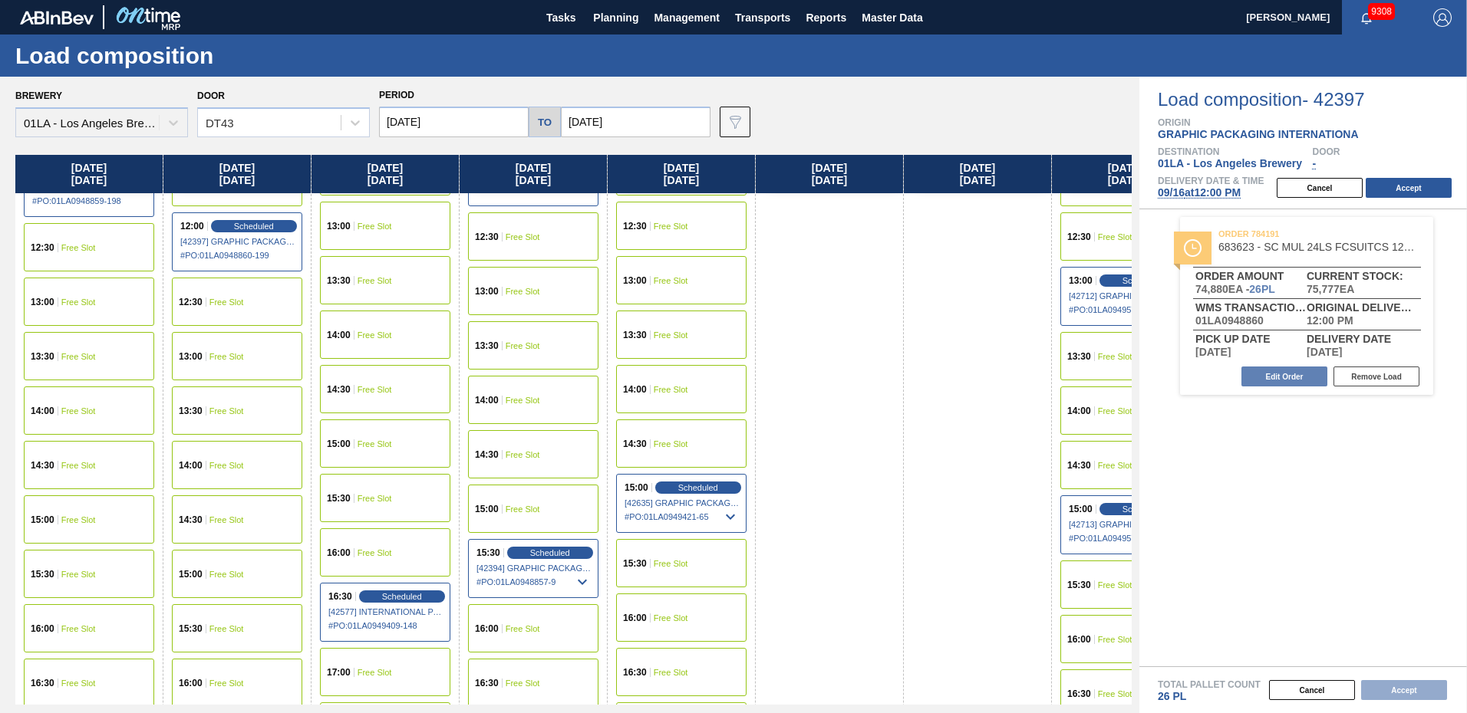
scroll to position [1151, 0]
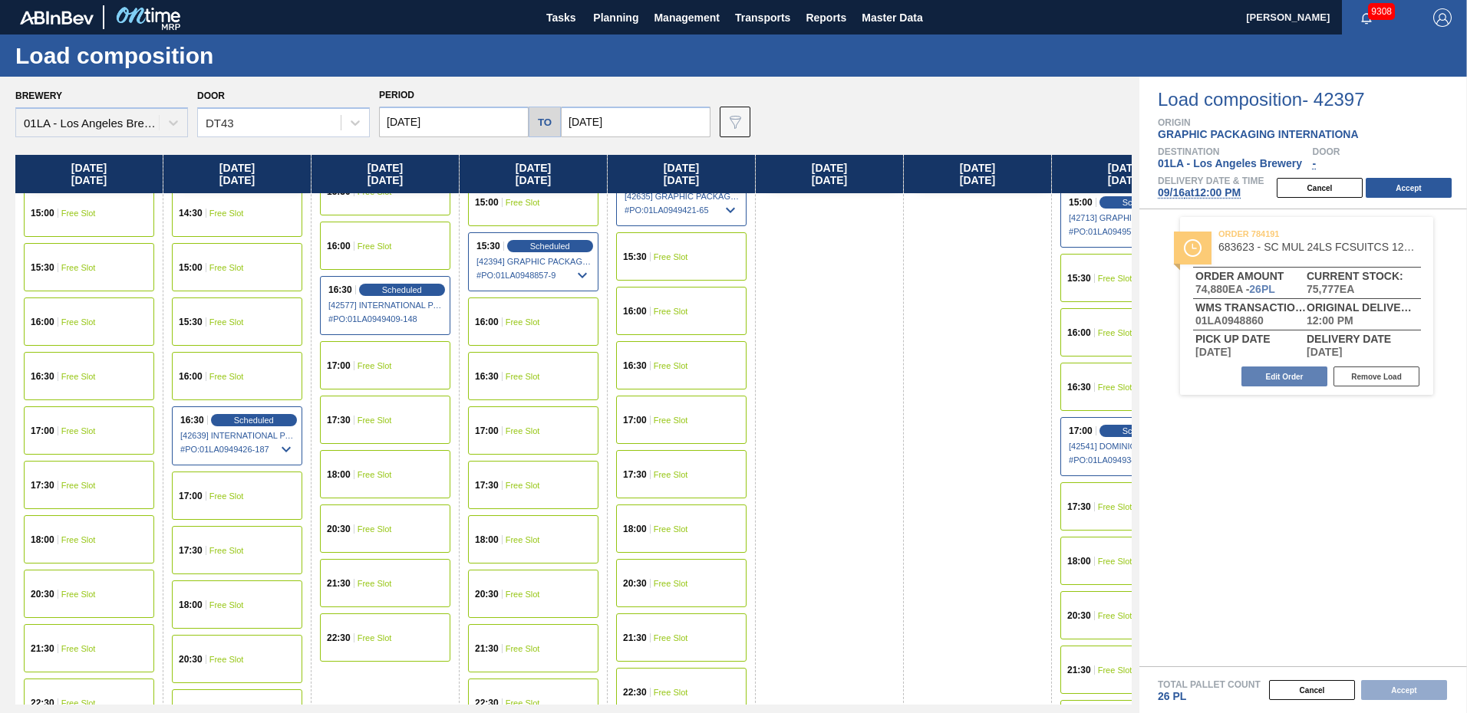
click at [64, 423] on div "17:00 Free Slot" at bounding box center [89, 431] width 130 height 48
click at [1328, 162] on span "DT43" at bounding box center [1326, 163] width 26 height 12
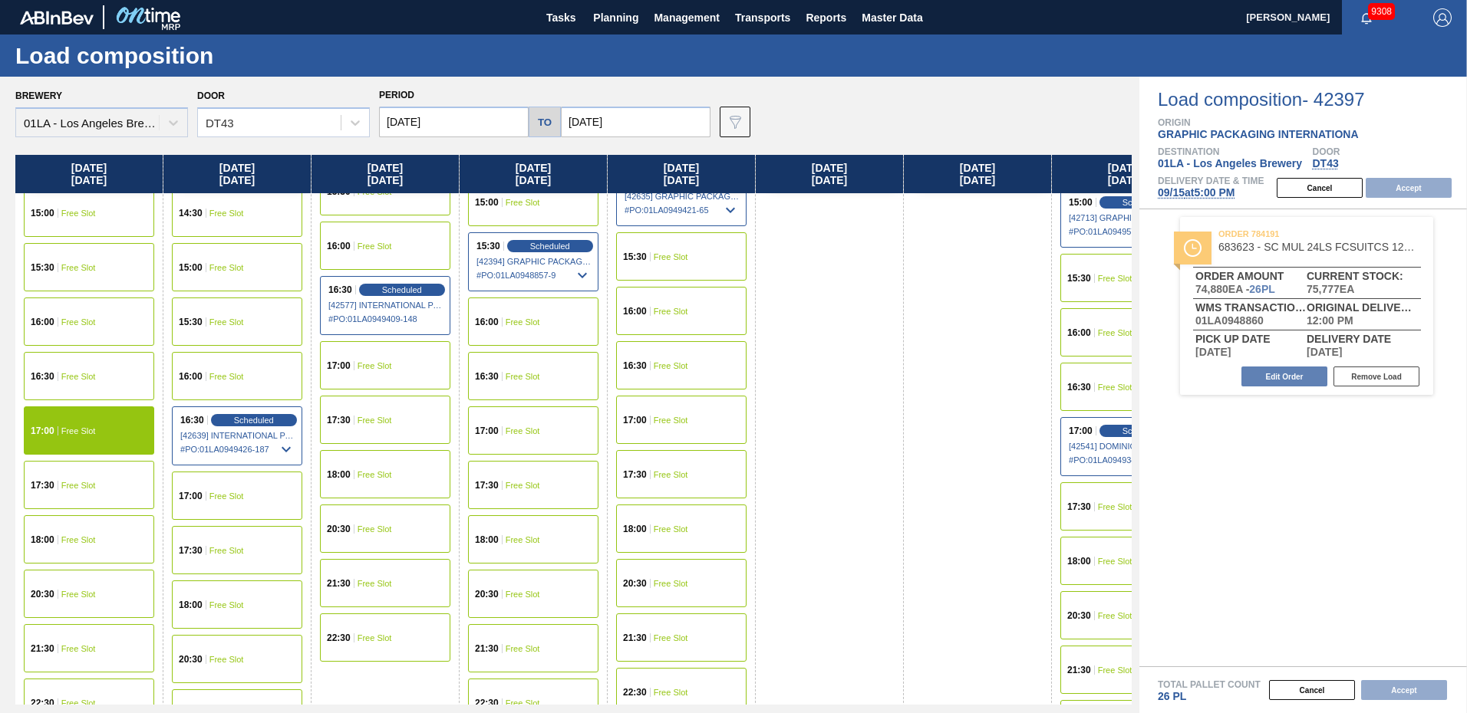
click at [1201, 190] on span "[DATE] 5:00 PM" at bounding box center [1196, 192] width 77 height 12
click at [1408, 188] on div "Cancel Accept" at bounding box center [1366, 187] width 199 height 23
click at [1300, 691] on button "Cancel" at bounding box center [1312, 690] width 86 height 20
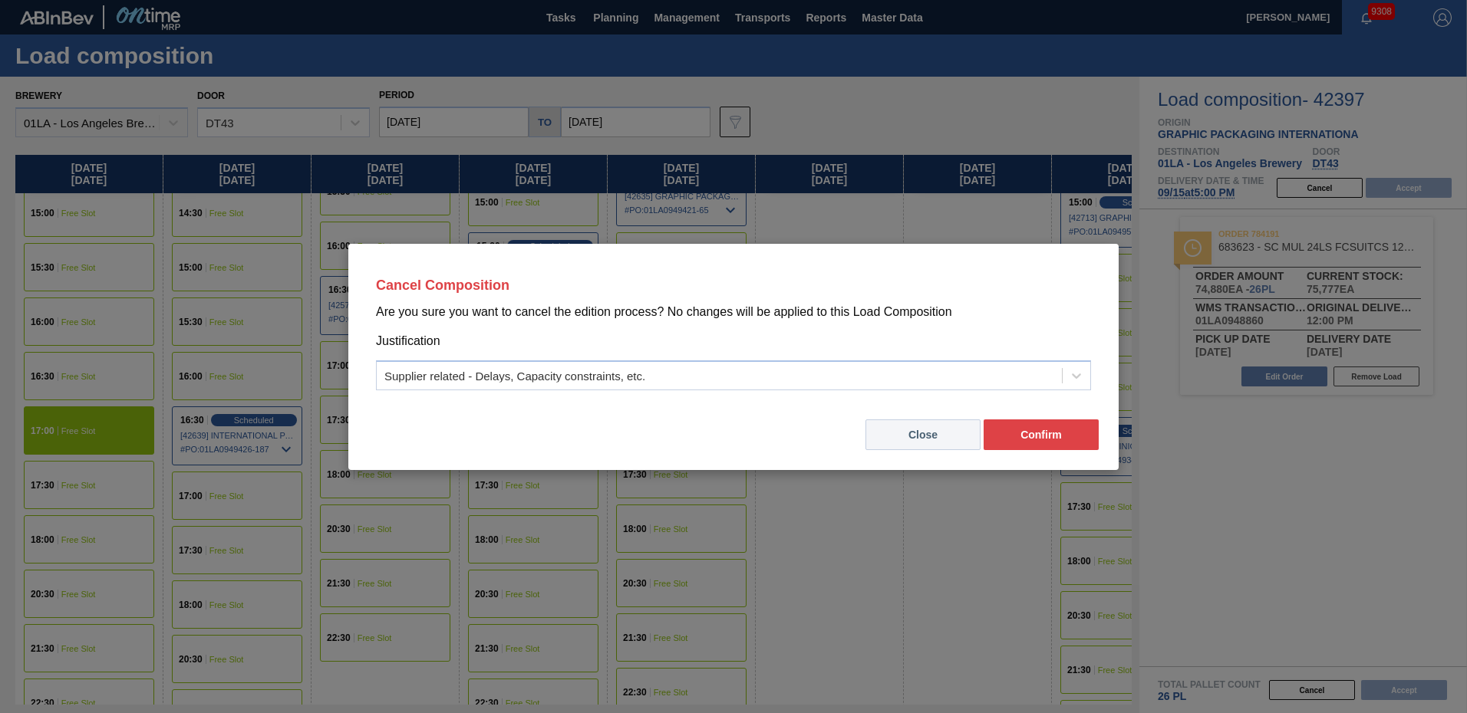
click at [913, 430] on button "Close" at bounding box center [922, 435] width 115 height 31
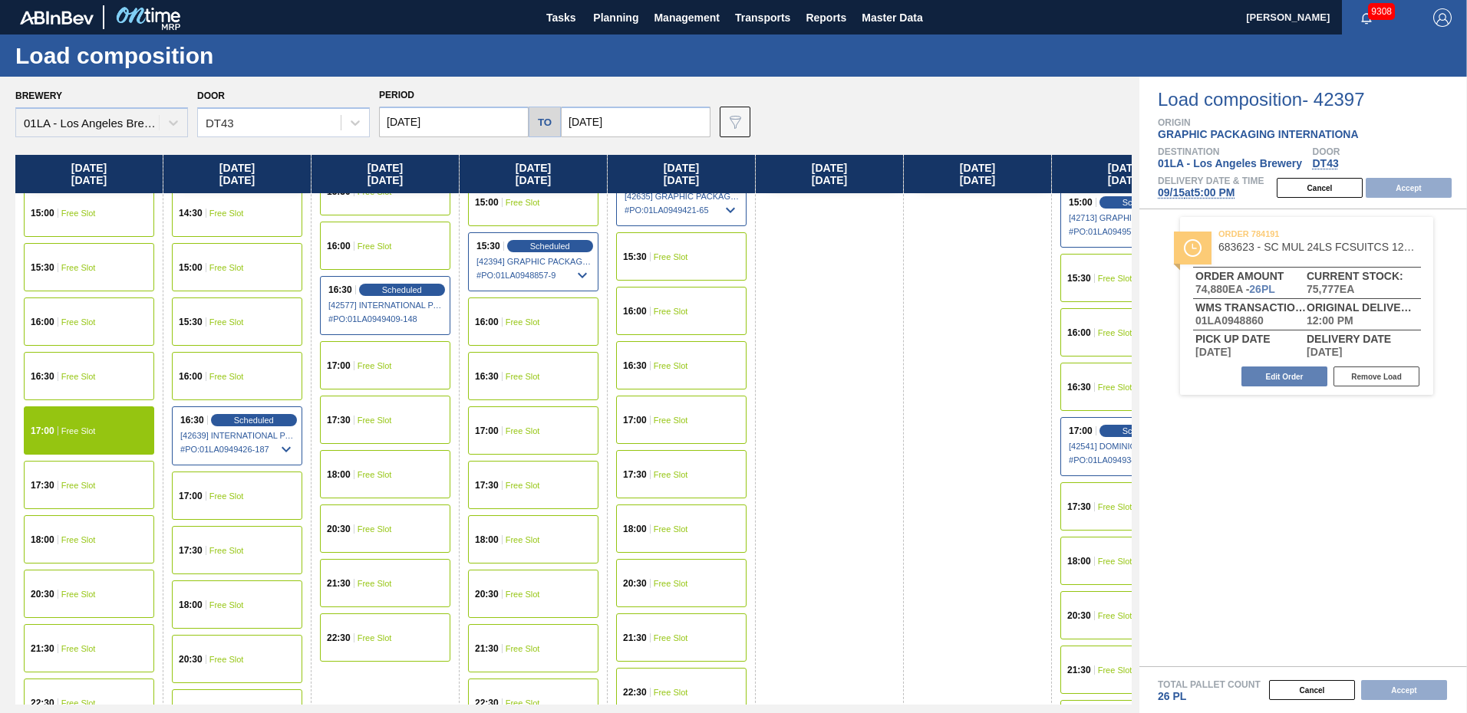
click at [1191, 185] on span "Delivery Date & Time" at bounding box center [1211, 180] width 106 height 9
click at [1183, 191] on span "[DATE] 5:00 PM" at bounding box center [1196, 192] width 77 height 12
click at [74, 419] on div "17:00 Free Slot" at bounding box center [89, 431] width 130 height 48
click at [74, 473] on div "17:30 Free Slot" at bounding box center [89, 485] width 130 height 48
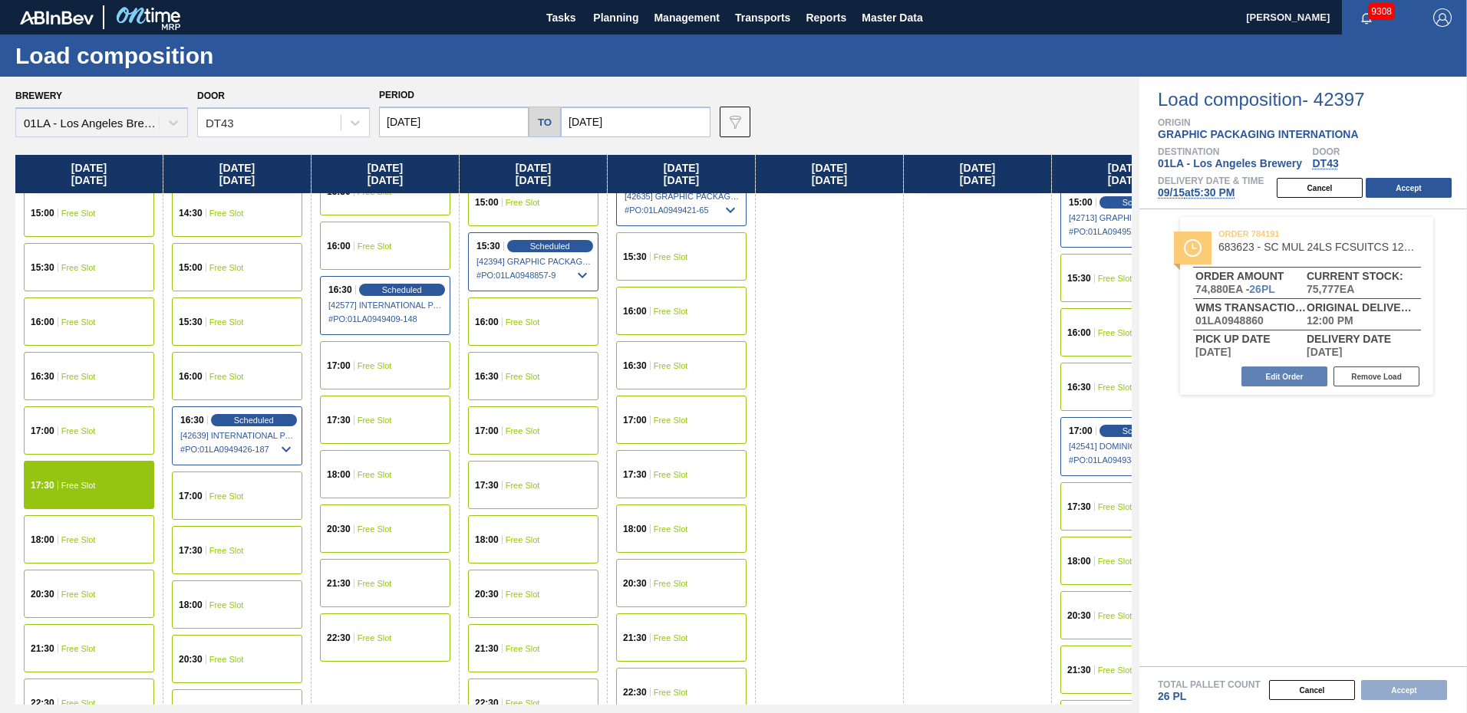
click at [78, 428] on span "Free Slot" at bounding box center [78, 431] width 35 height 9
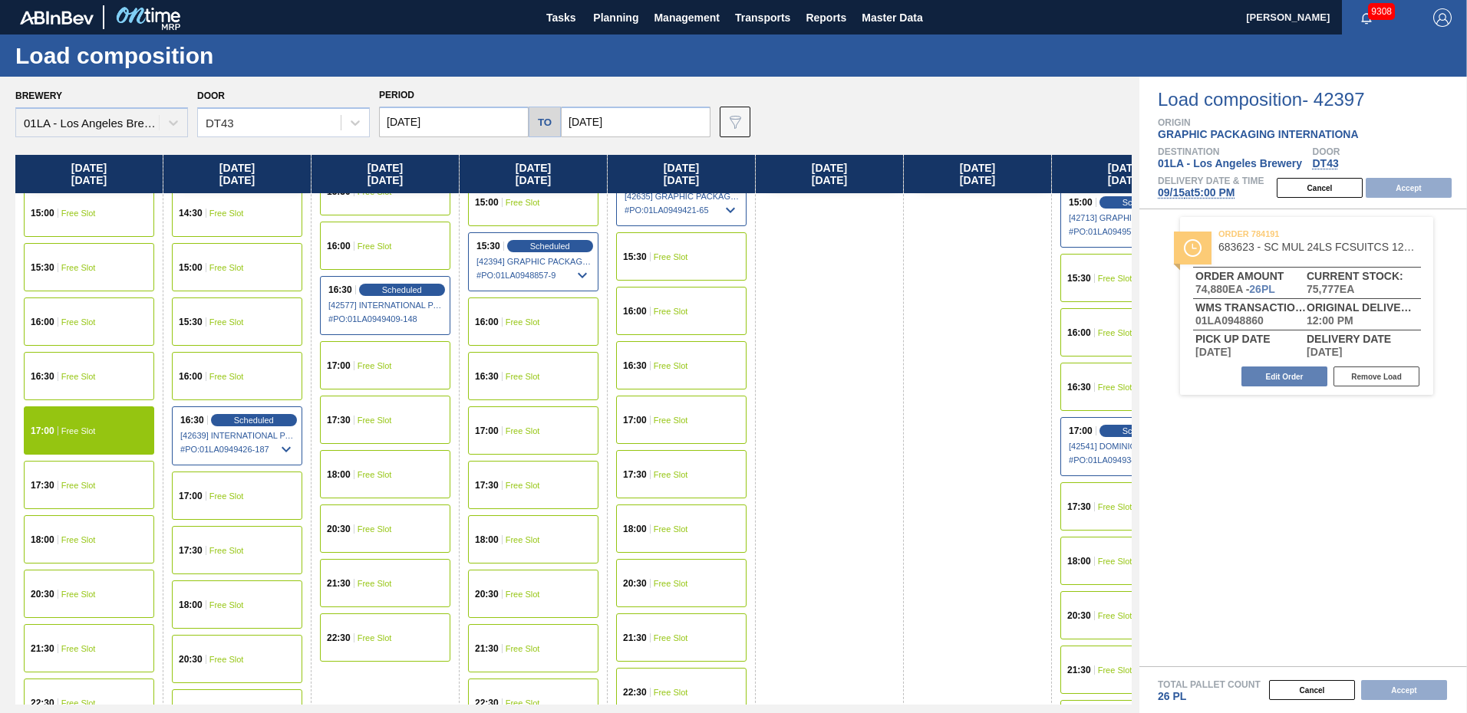
click at [84, 481] on span "Free Slot" at bounding box center [78, 485] width 35 height 9
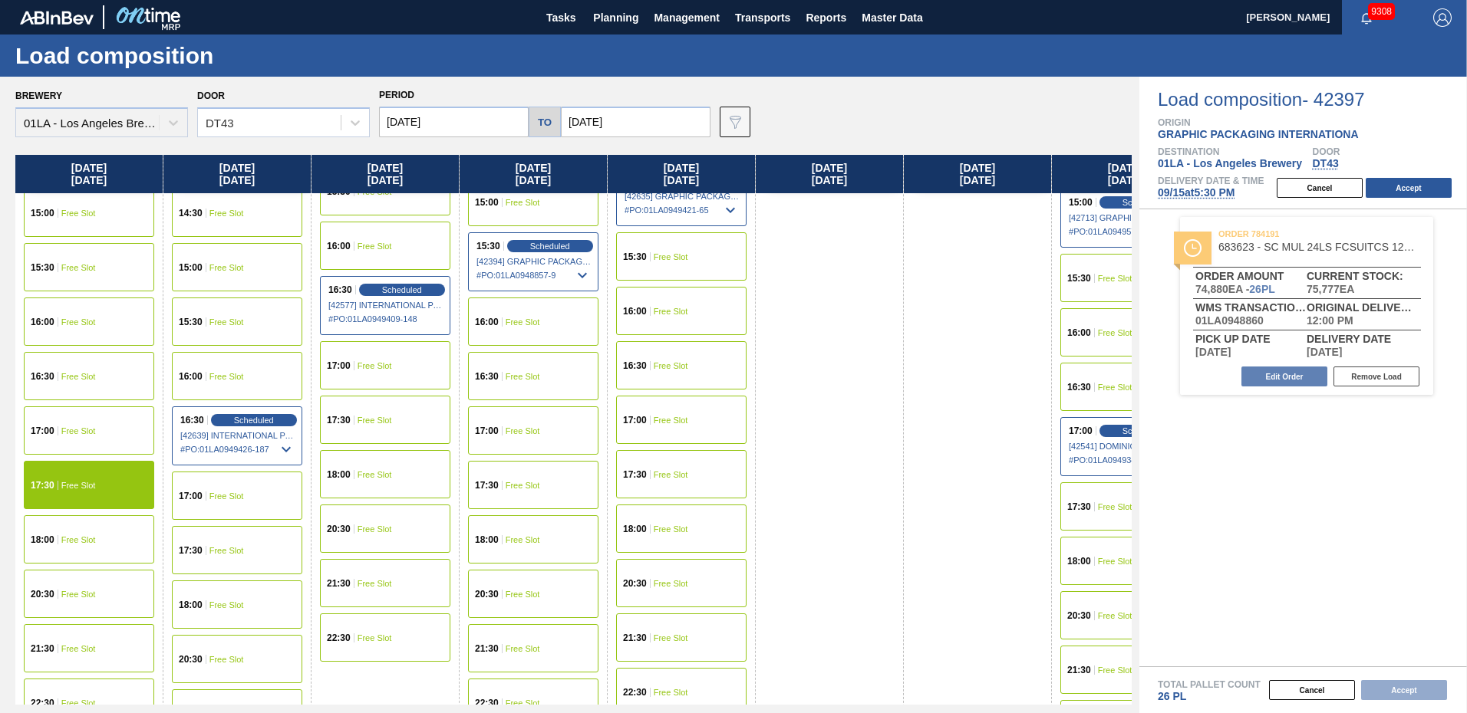
click at [78, 446] on div "17:00 Free Slot" at bounding box center [89, 431] width 130 height 48
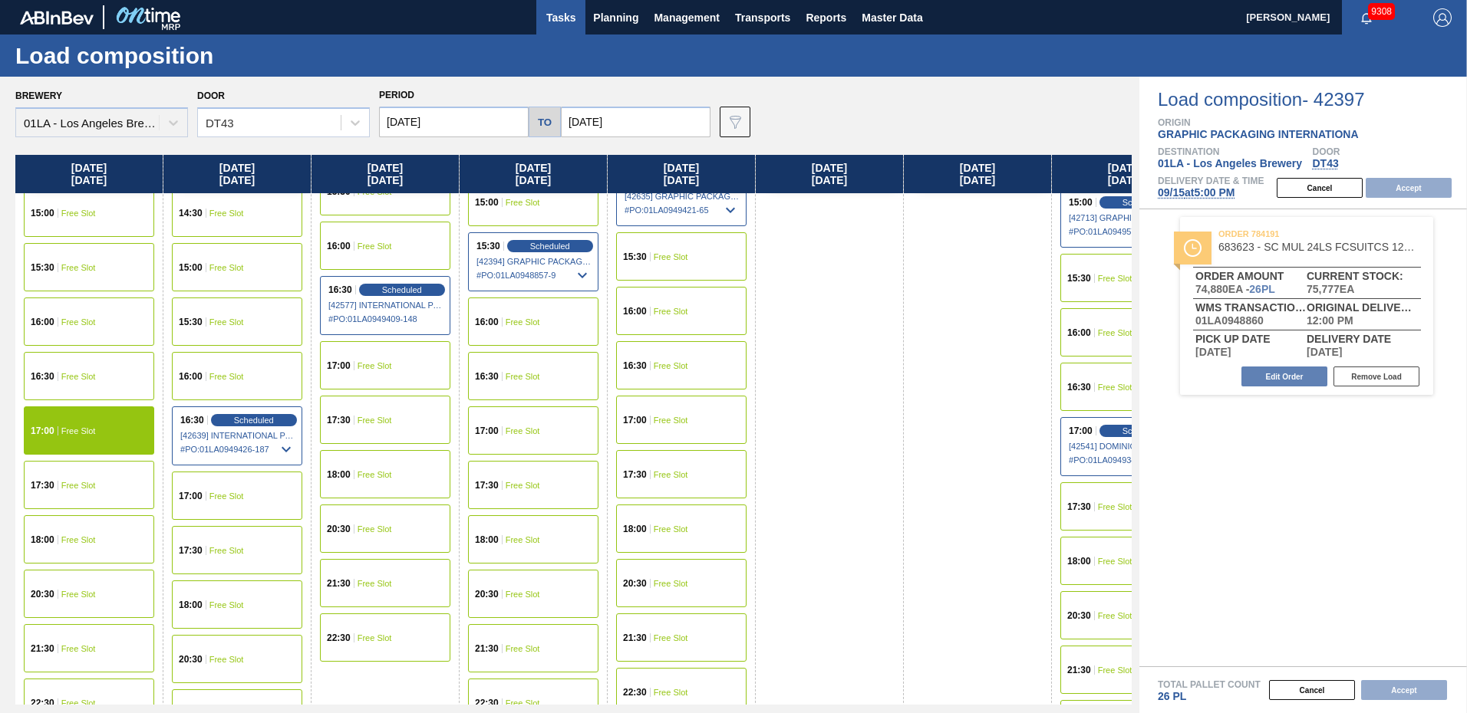
click at [554, 16] on span "Tasks" at bounding box center [561, 17] width 34 height 18
